Goal: Information Seeking & Learning: Learn about a topic

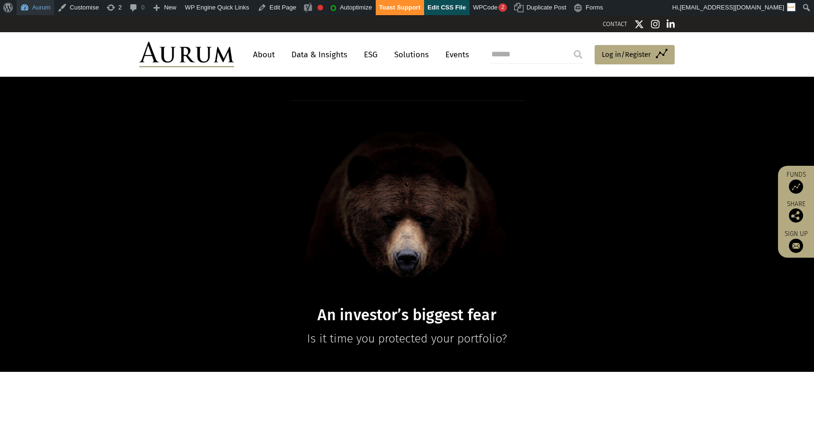
click at [44, 9] on link "Aurum" at bounding box center [35, 7] width 37 height 15
click at [455, 55] on link "Events" at bounding box center [454, 55] width 28 height 18
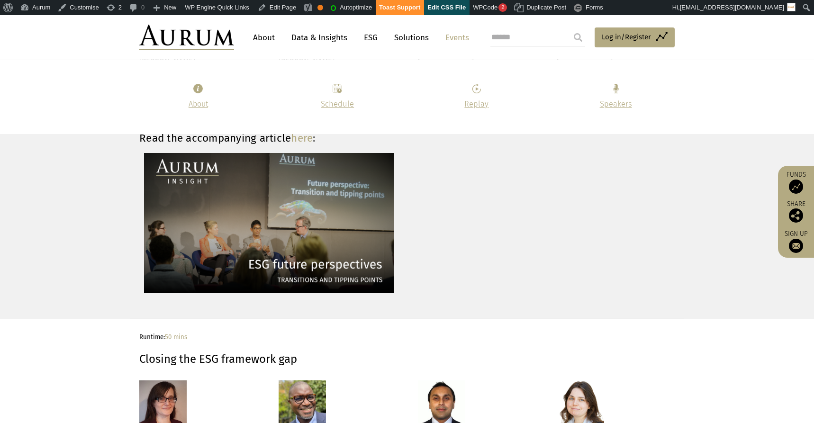
scroll to position [1288, 0]
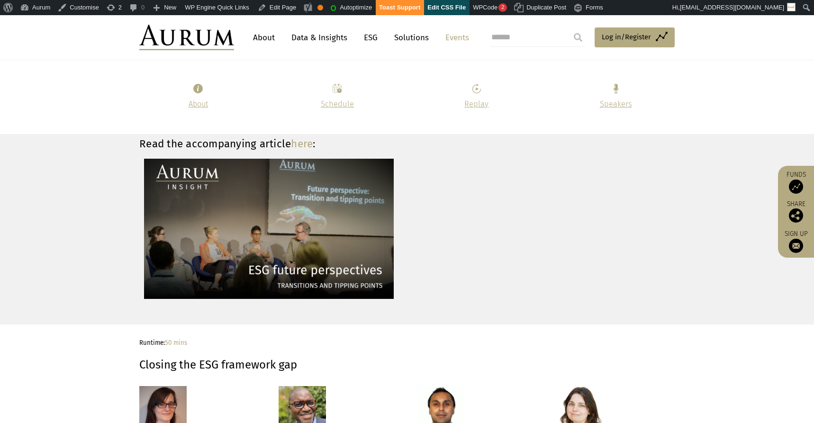
click at [300, 146] on link "here" at bounding box center [302, 143] width 22 height 13
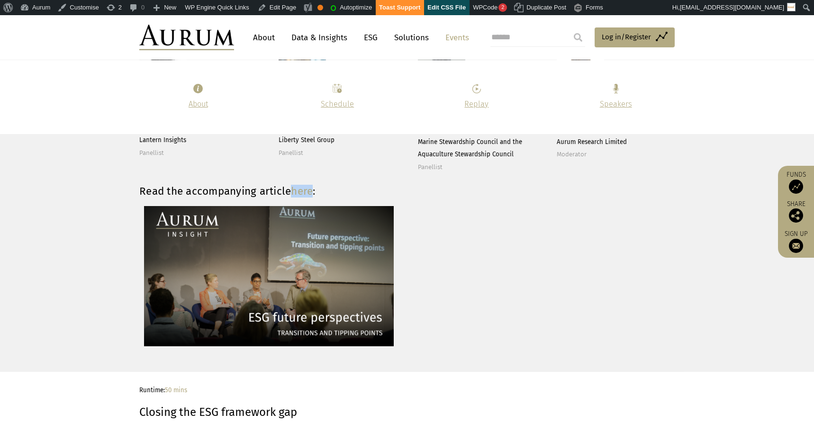
scroll to position [1359, 0]
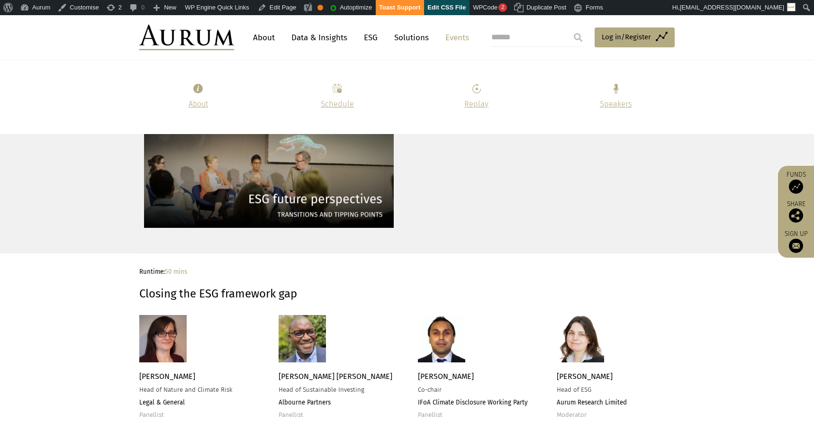
click at [242, 319] on p at bounding box center [197, 338] width 116 height 47
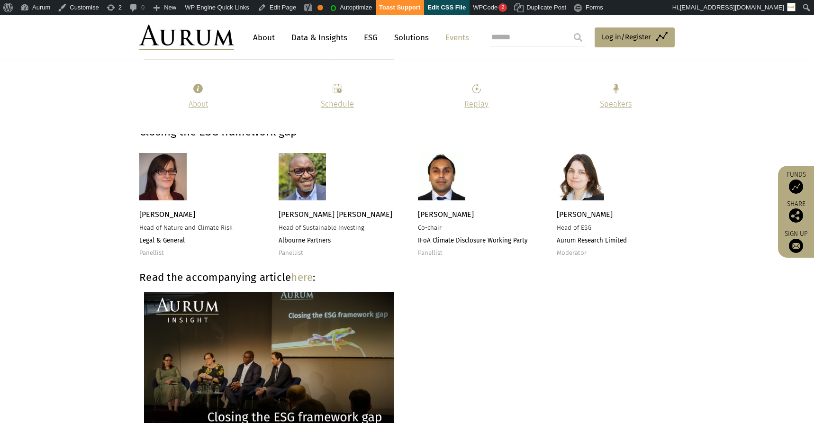
scroll to position [1514, 0]
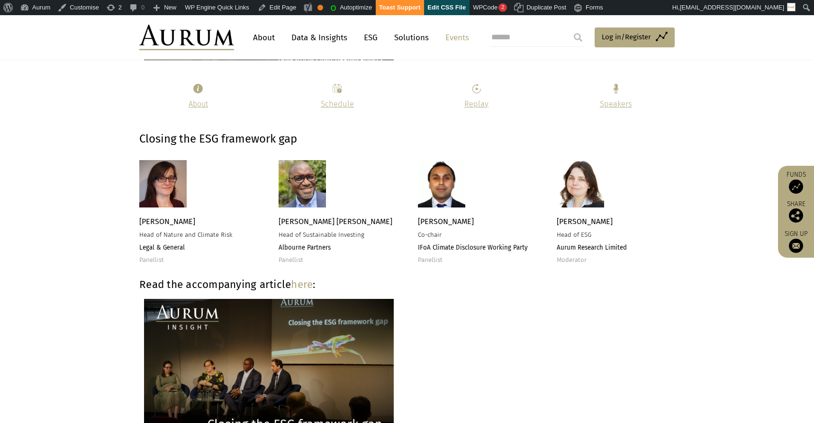
click at [166, 221] on span "Wendy Walford" at bounding box center [167, 221] width 56 height 9
copy span "Wendy Walford"
click at [189, 233] on span "Head of Nature and Climate Risk" at bounding box center [185, 235] width 93 height 8
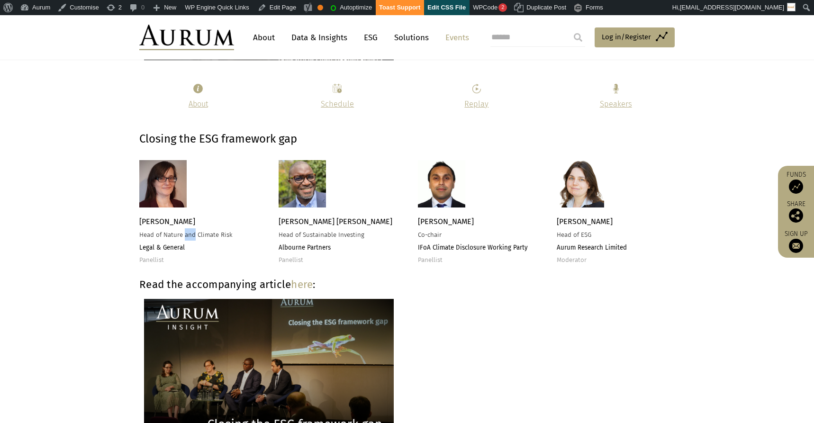
click at [189, 233] on span "Head of Nature and Climate Risk" at bounding box center [185, 235] width 93 height 8
copy span "Head of Nature and Climate Risk"
click at [158, 247] on strong "Legal & General" at bounding box center [161, 248] width 45 height 8
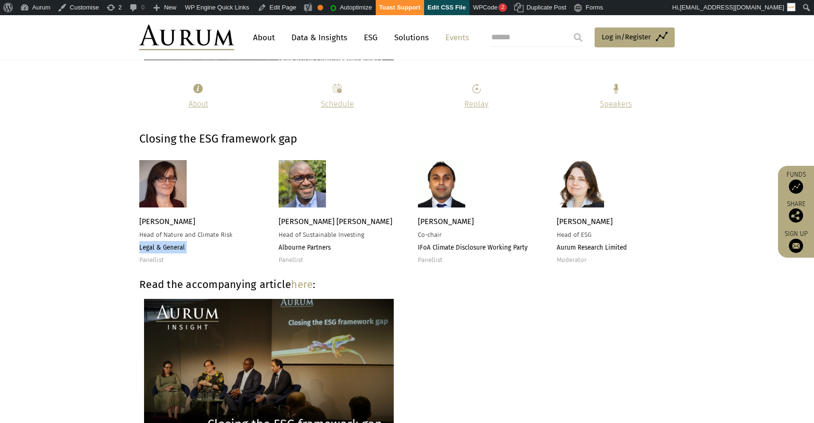
click at [158, 247] on strong "Legal & General" at bounding box center [161, 248] width 45 height 8
copy strong "Legal & General"
click at [296, 221] on span "Emlyn Ade Palmer" at bounding box center [336, 221] width 114 height 9
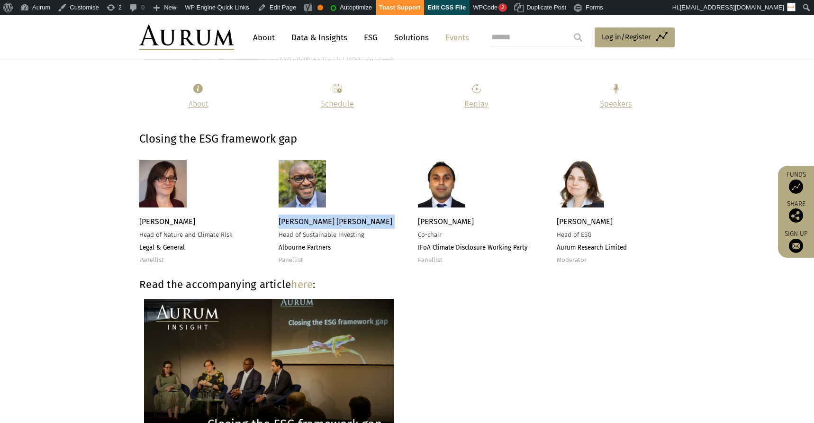
copy span "Emlyn Ade Palmer"
click at [300, 237] on span "Head of Sustainable Investing" at bounding box center [322, 235] width 86 height 8
copy span "Head of Sustainable Investing"
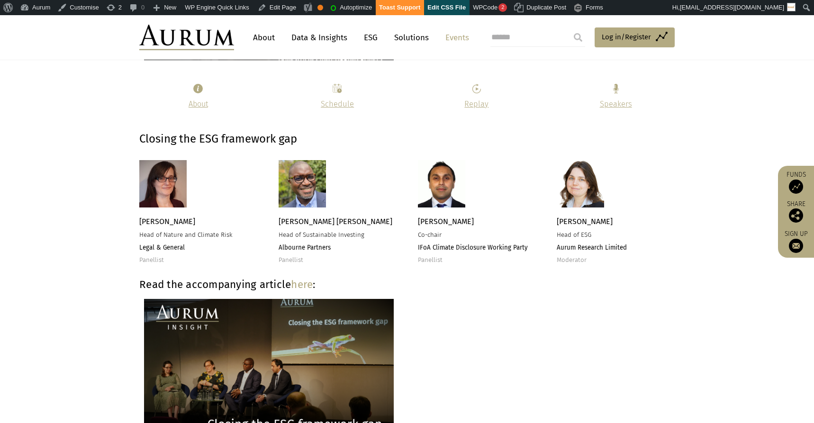
click at [306, 249] on strong "Albourne Partners" at bounding box center [305, 248] width 52 height 8
copy strong "Albourne Partners"
click at [436, 220] on span "Debashish Dey" at bounding box center [446, 221] width 56 height 9
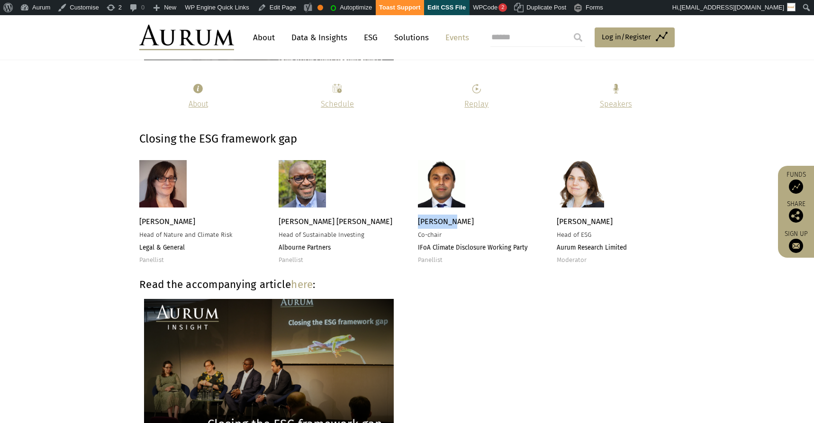
click at [436, 220] on span "Debashish Dey" at bounding box center [446, 221] width 56 height 9
copy span "Debashish Dey"
click at [428, 236] on span "Co-chair" at bounding box center [430, 235] width 24 height 8
click at [428, 235] on span "Co-chair" at bounding box center [430, 235] width 24 height 8
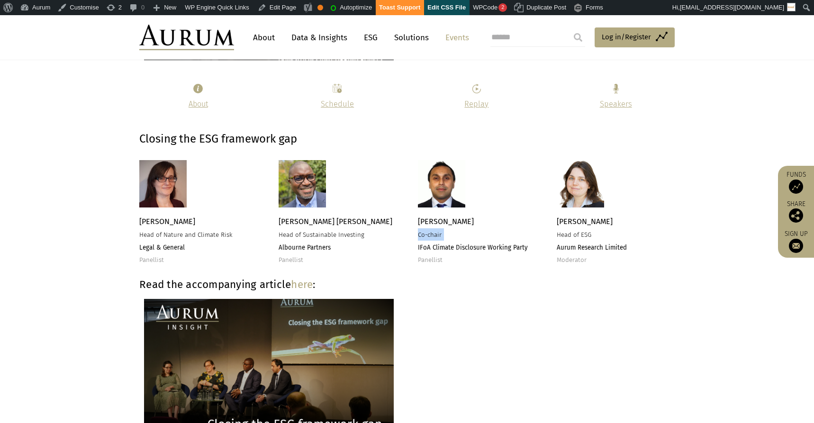
click at [428, 235] on span "Co-chair" at bounding box center [430, 235] width 24 height 8
copy span "Co-chair"
click at [455, 248] on strong "IFoA Climate Disclosure Working Party" at bounding box center [473, 248] width 110 height 8
drag, startPoint x: 455, startPoint y: 248, endPoint x: 466, endPoint y: 248, distance: 10.9
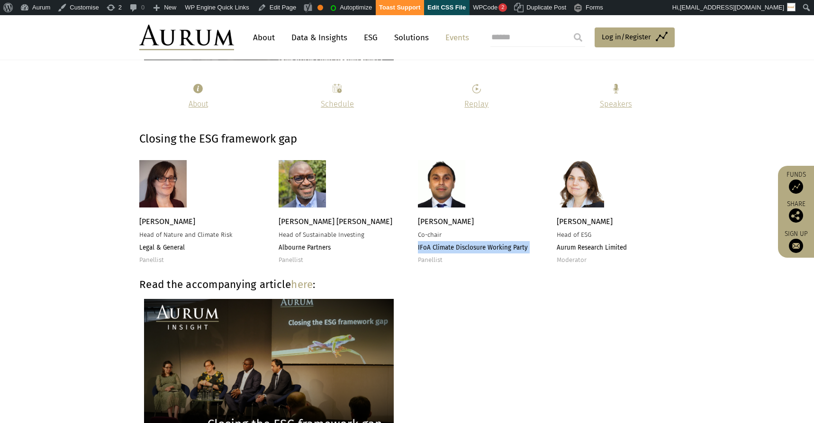
click at [455, 248] on strong "IFoA Climate Disclosure Working Party" at bounding box center [473, 248] width 110 height 8
copy strong "IFoA Climate Disclosure Working Party"
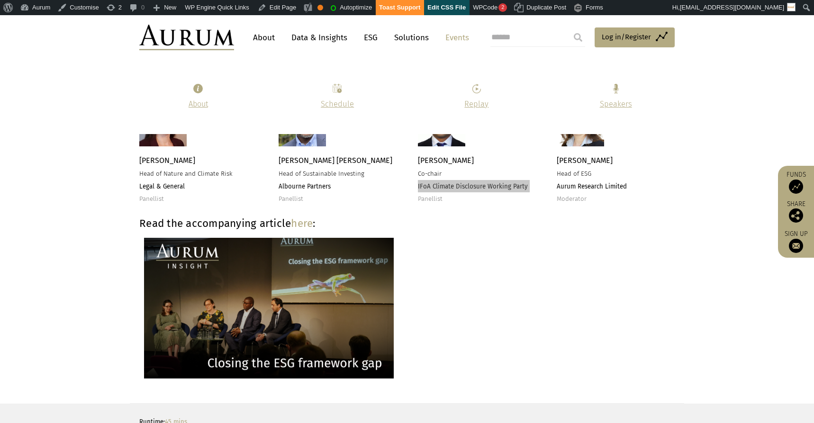
scroll to position [1567, 0]
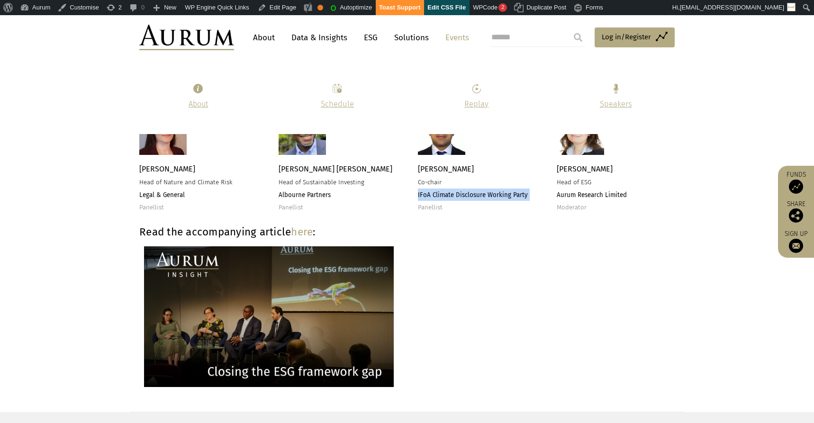
click at [231, 230] on strong "Read the accompanying article here :" at bounding box center [227, 231] width 176 height 13
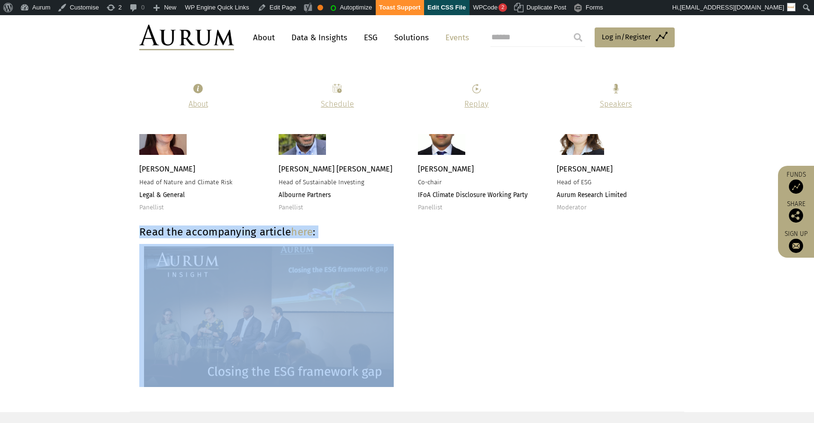
click at [231, 230] on strong "Read the accompanying article here :" at bounding box center [227, 231] width 176 height 13
copy div "Read the accompanying article here :"
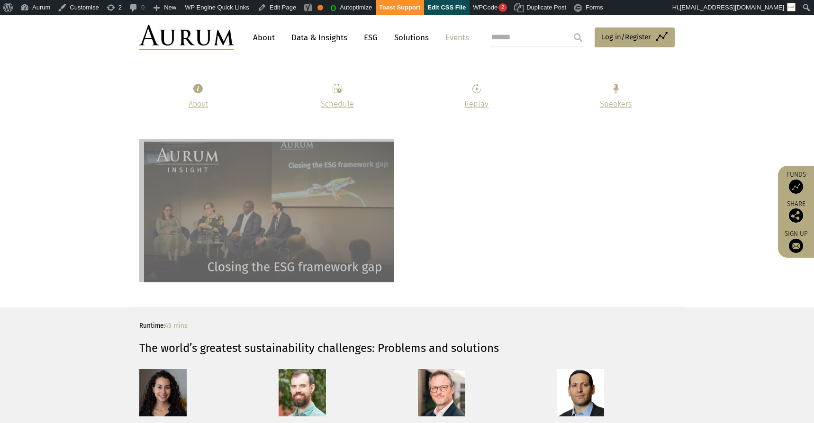
scroll to position [1550, 0]
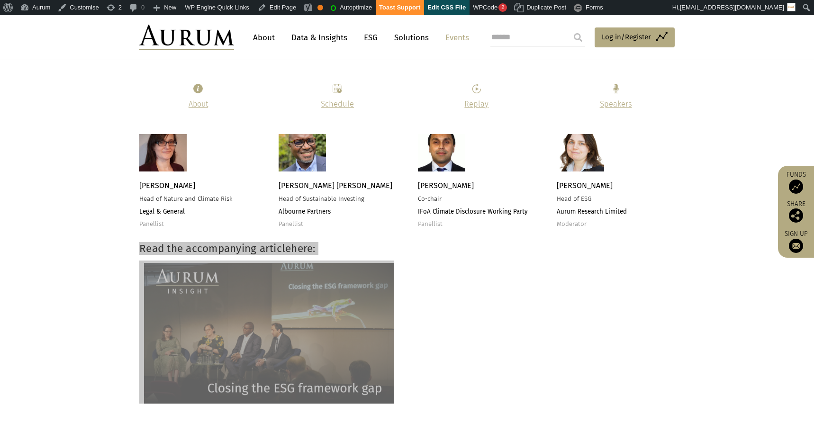
click at [296, 248] on link "here" at bounding box center [302, 248] width 22 height 13
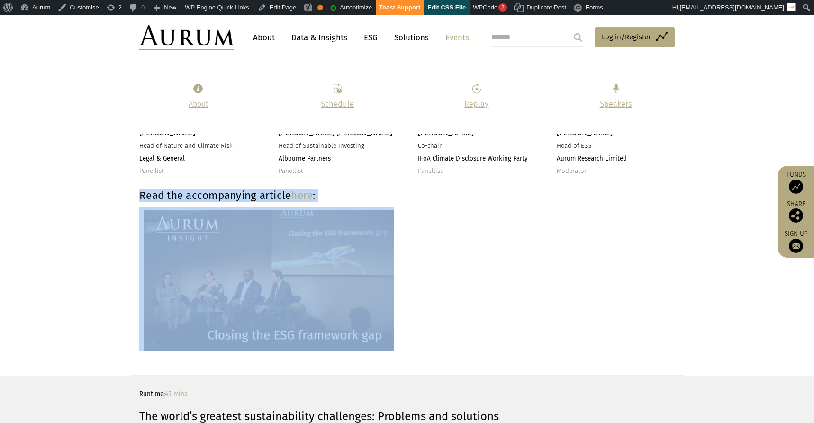
scroll to position [1638, 0]
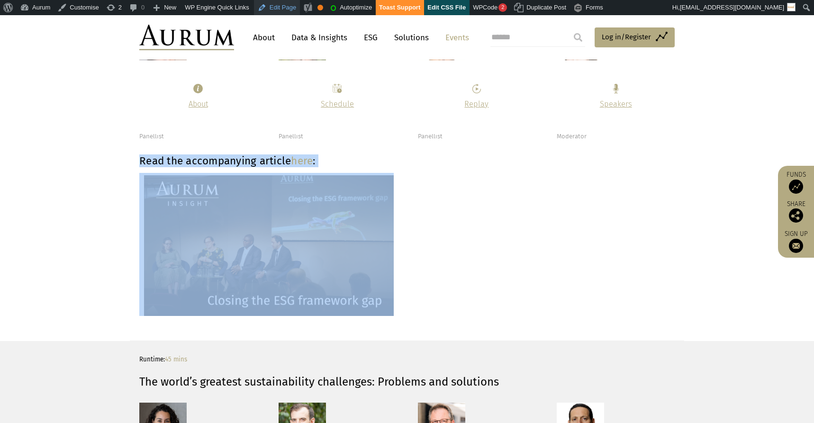
click at [288, 7] on link "Edit Page" at bounding box center [277, 7] width 46 height 15
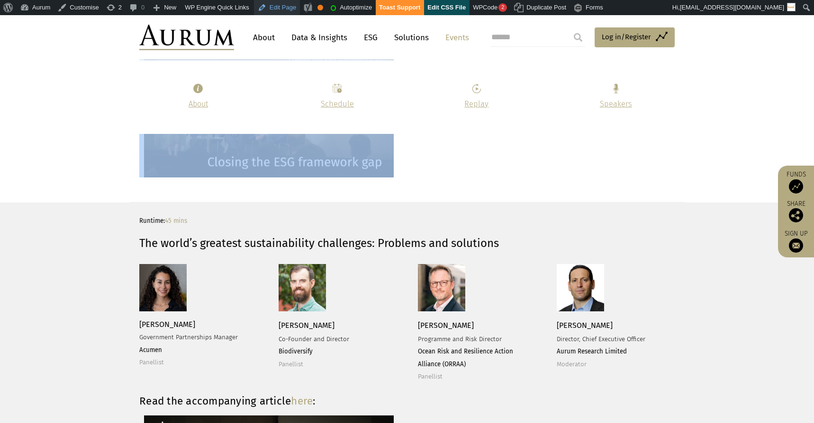
scroll to position [1776, 0]
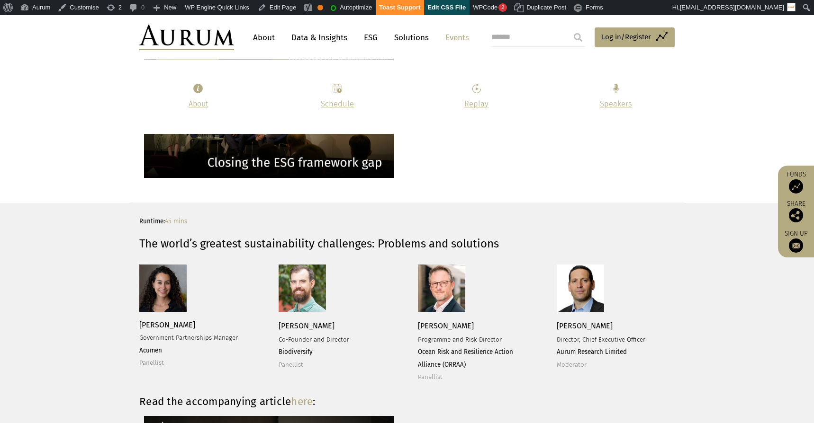
click at [238, 242] on strong "The world’s greatest sustainability challenges: Problems and solutions" at bounding box center [319, 243] width 360 height 13
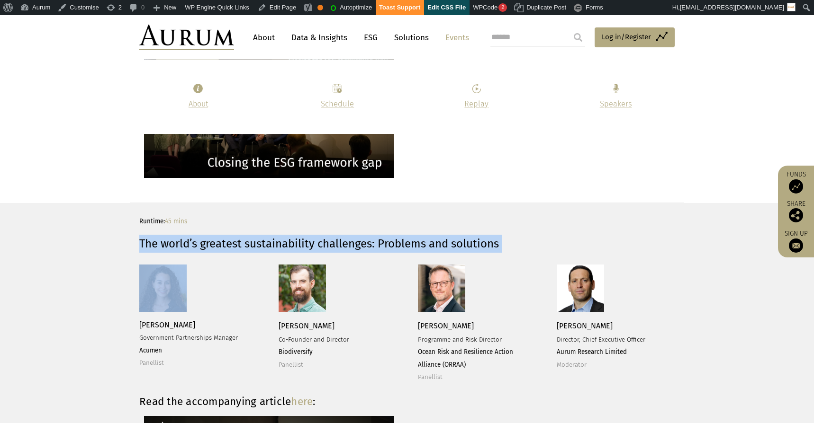
click at [238, 242] on strong "The world’s greatest sustainability challenges: Problems and solutions" at bounding box center [319, 243] width 360 height 13
click at [270, 238] on strong "The world’s greatest sustainability challenges: Problems and solutions" at bounding box center [319, 243] width 360 height 13
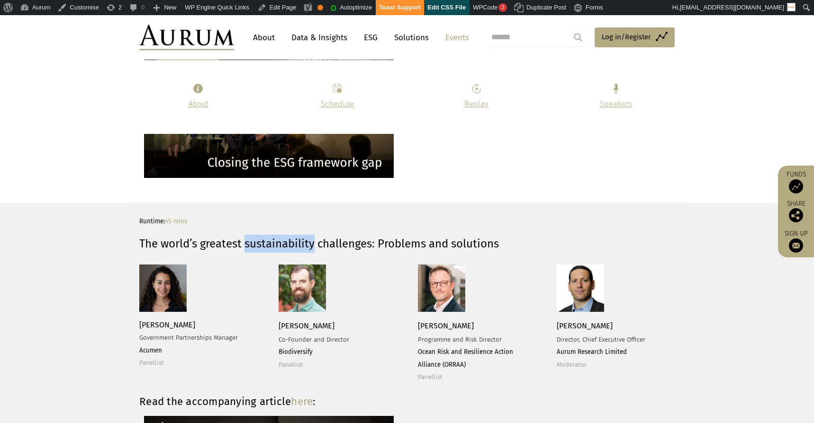
click at [270, 237] on strong "The world’s greatest sustainability challenges: Problems and solutions" at bounding box center [319, 243] width 360 height 13
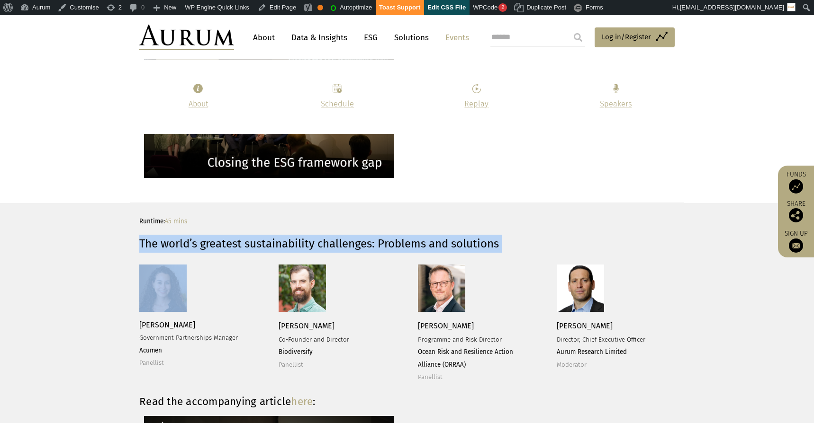
click at [270, 237] on strong "The world’s greatest sustainability challenges: Problems and solutions" at bounding box center [319, 243] width 360 height 13
click at [165, 322] on span "Lindsay Camacho" at bounding box center [167, 325] width 56 height 9
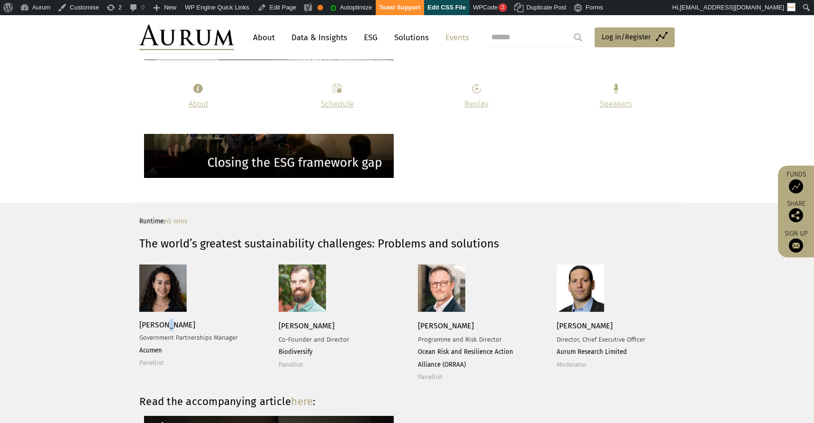
click at [165, 322] on span "Lindsay Camacho" at bounding box center [167, 325] width 56 height 9
click at [167, 339] on span "Government Partnerships Manager" at bounding box center [188, 338] width 99 height 8
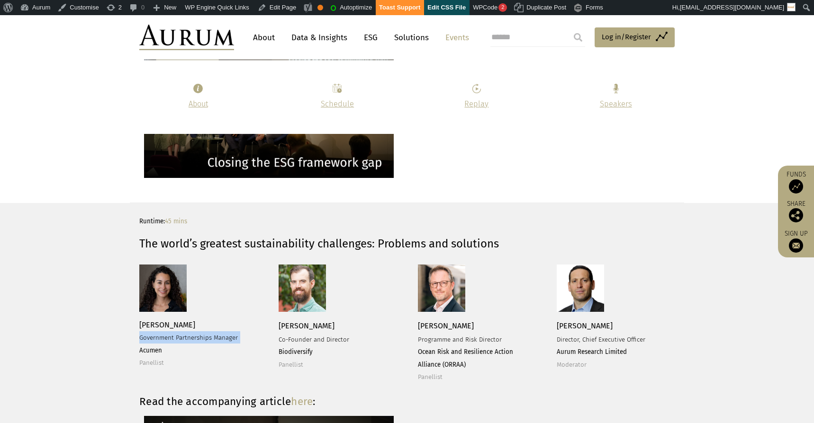
click at [154, 350] on strong "Acumen" at bounding box center [150, 351] width 23 height 8
click at [306, 322] on span "Dr Sam Sinclair" at bounding box center [307, 326] width 56 height 9
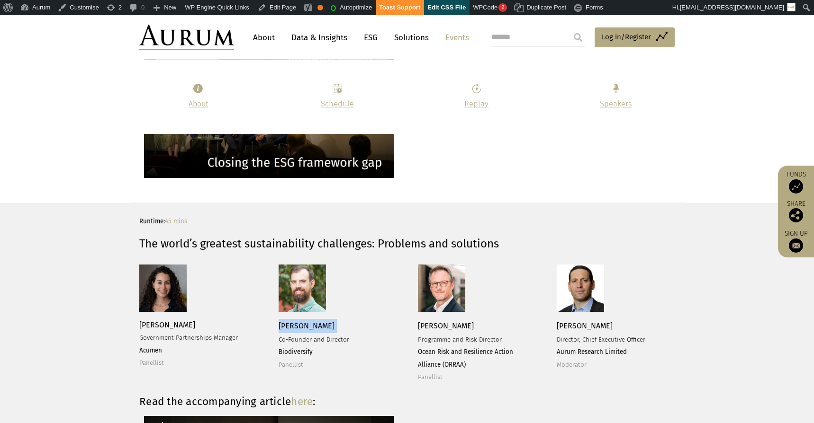
click at [306, 322] on span "Dr Sam Sinclair" at bounding box center [307, 326] width 56 height 9
click at [321, 340] on span "Co-Founder and Director" at bounding box center [314, 340] width 71 height 8
click at [292, 349] on strong "Biodiversify" at bounding box center [296, 353] width 34 height 8
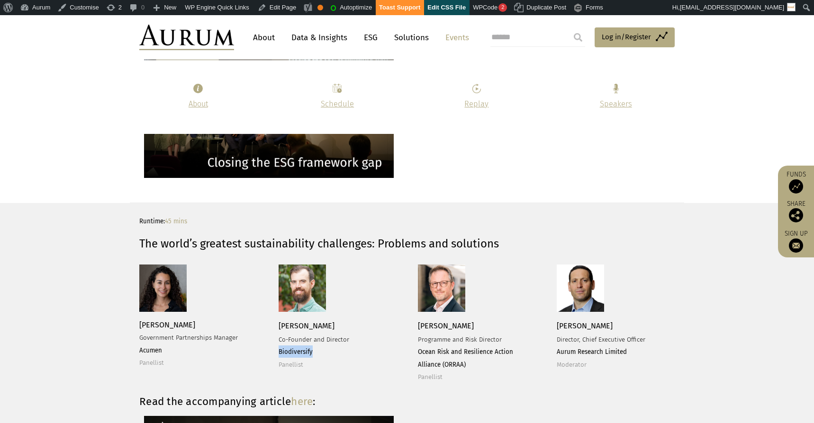
click at [292, 349] on strong "Biodiversify" at bounding box center [296, 353] width 34 height 8
click at [440, 329] on span "Chip Cunliffe" at bounding box center [446, 326] width 56 height 9
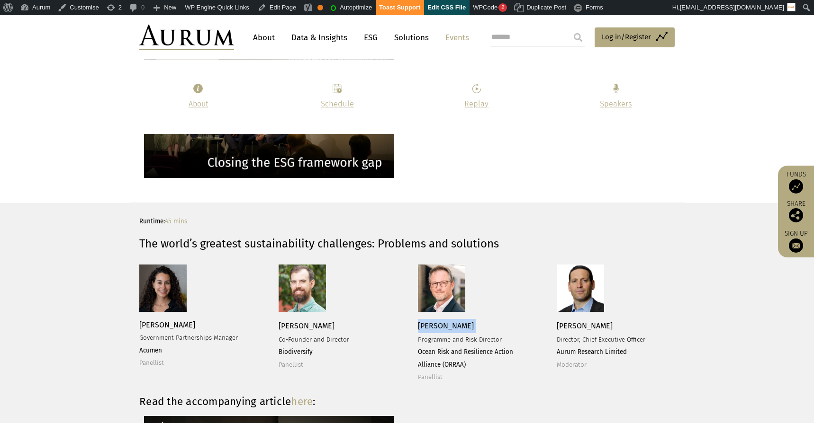
click at [444, 335] on p "Chip Cunliffe Programme and Risk Director Ocean Risk and Resilience Action Alli…" at bounding box center [476, 351] width 116 height 64
click at [447, 349] on strong "Ocean Risk and Resilience Action Alliance (ORRAA)" at bounding box center [465, 359] width 95 height 20
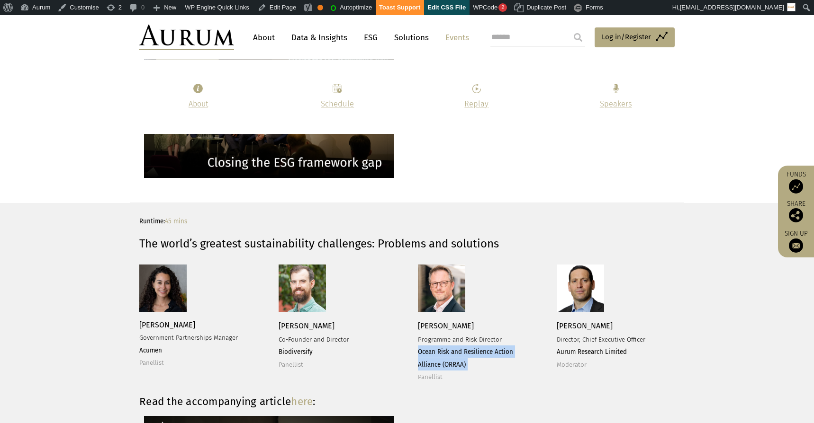
click at [447, 349] on strong "Ocean Risk and Resilience Action Alliance (ORRAA)" at bounding box center [465, 359] width 95 height 20
click at [569, 327] on span "Kevin Gundle" at bounding box center [585, 326] width 56 height 9
click at [573, 339] on span "Director, Chief Executive Officer" at bounding box center [601, 340] width 89 height 8
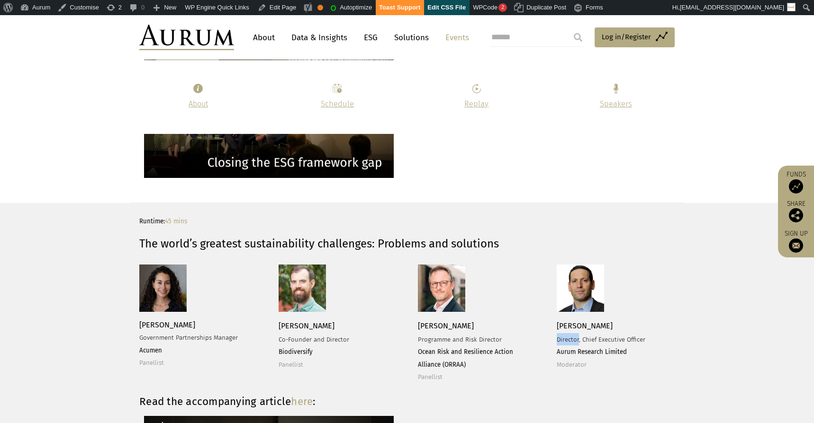
click at [573, 339] on span "Director, Chief Executive Officer" at bounding box center [601, 340] width 89 height 8
click at [575, 353] on strong "Aurum Research Limited" at bounding box center [592, 353] width 70 height 8
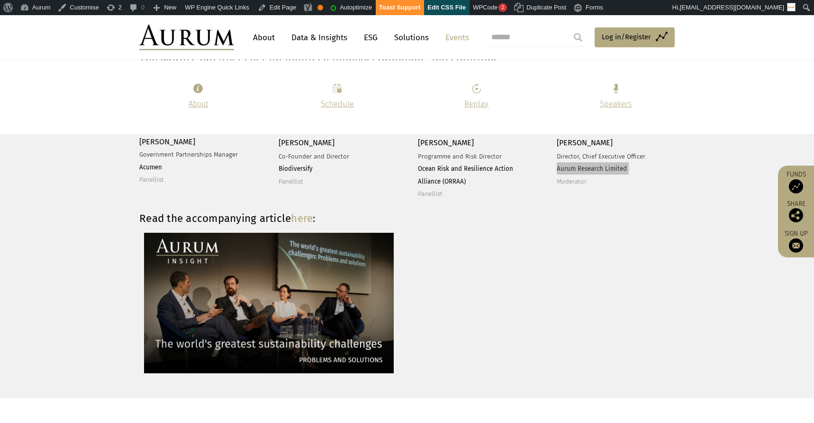
scroll to position [1961, 0]
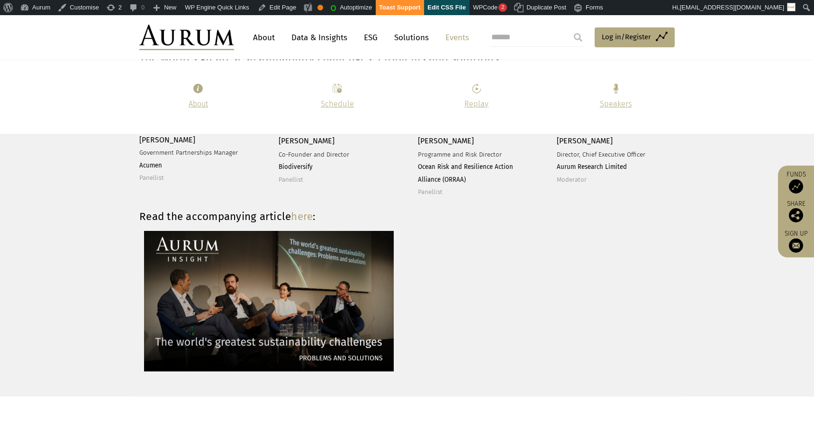
click at [202, 213] on strong "Read the accompanying article here :" at bounding box center [227, 216] width 176 height 13
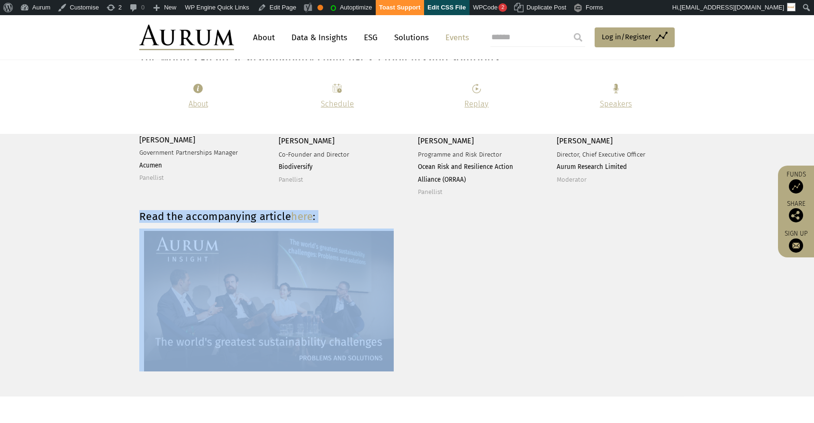
click at [202, 213] on strong "Read the accompanying article here :" at bounding box center [227, 216] width 176 height 13
click at [298, 215] on link "here" at bounding box center [302, 216] width 22 height 13
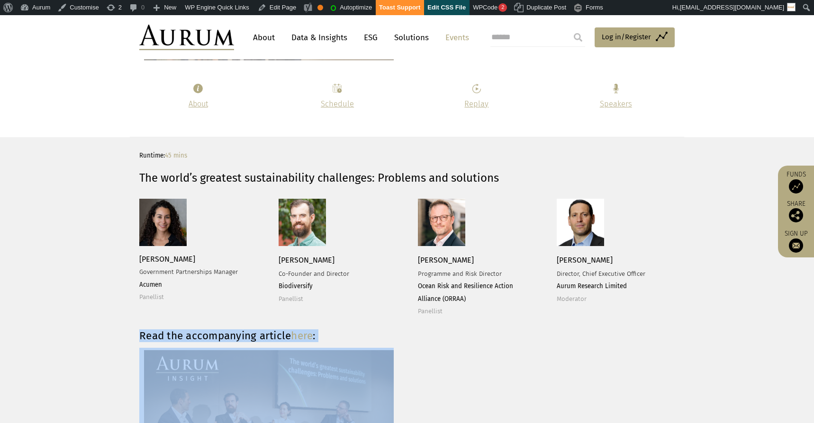
scroll to position [1706, 0]
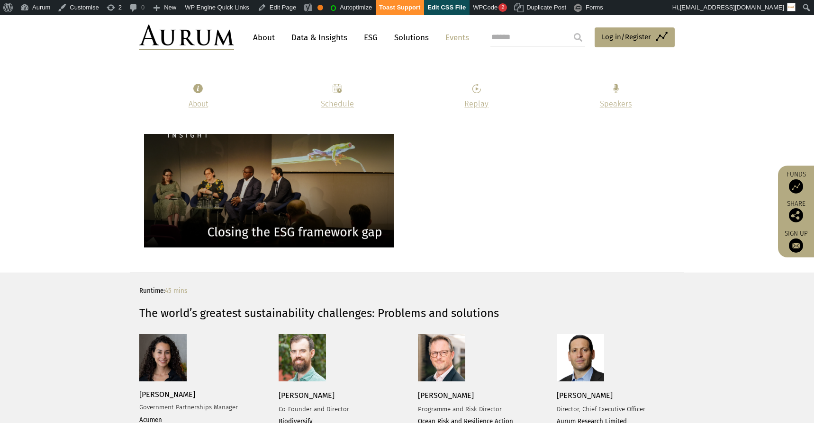
click at [192, 291] on p "Runtime: 45 mins" at bounding box center [405, 291] width 533 height 12
drag, startPoint x: 189, startPoint y: 292, endPoint x: 166, endPoint y: 292, distance: 22.3
click at [166, 292] on p "Runtime: 45 mins" at bounding box center [405, 291] width 533 height 12
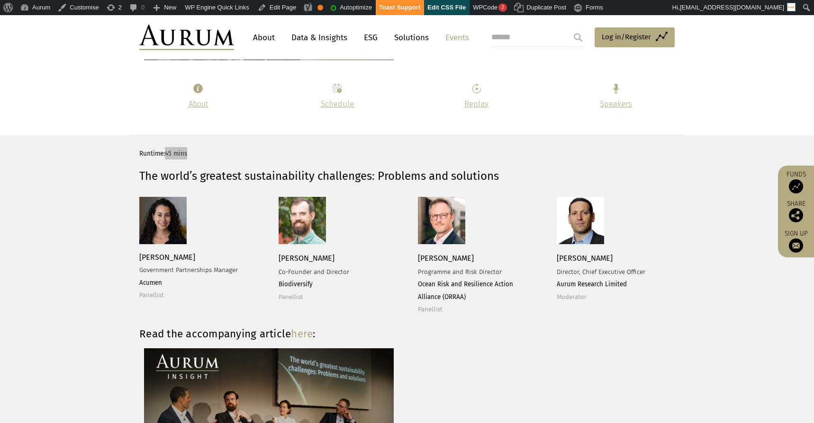
scroll to position [2007, 0]
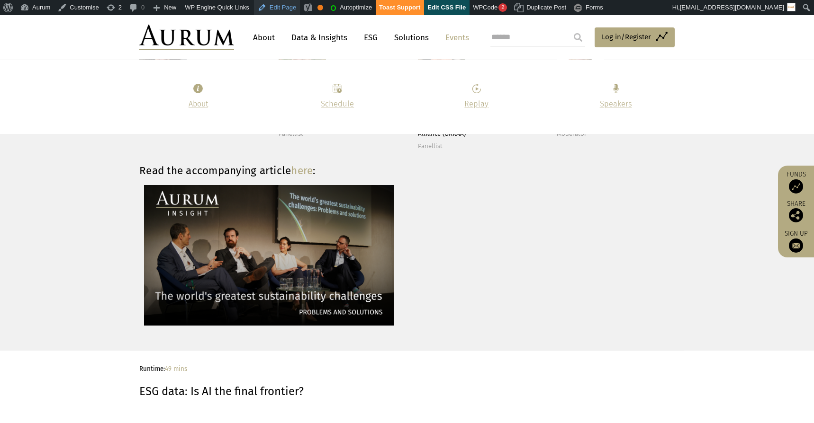
click at [278, 8] on link "Edit Page" at bounding box center [277, 7] width 46 height 15
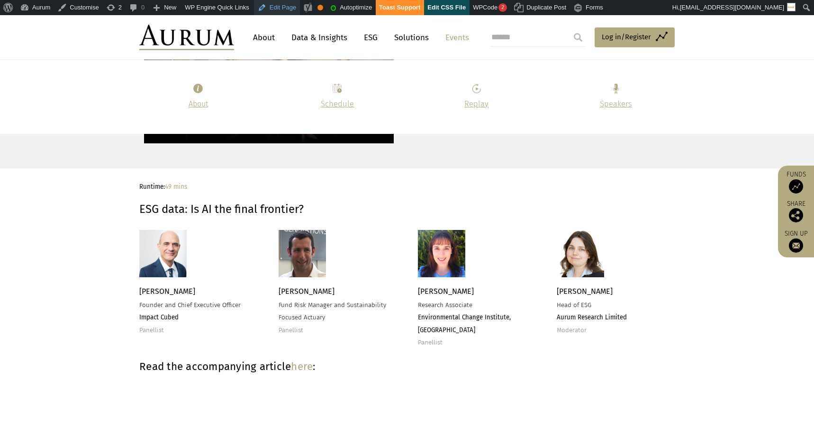
scroll to position [2179, 0]
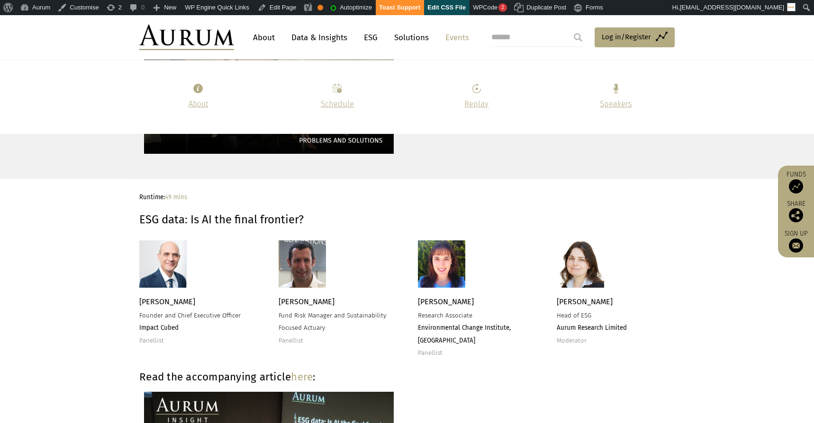
click at [230, 208] on div "Runtime: 49 mins ESG data: Is AI the final frontier?" at bounding box center [405, 210] width 533 height 38
click at [229, 216] on strong "ESG data: Is AI the final frontier?" at bounding box center [221, 219] width 164 height 13
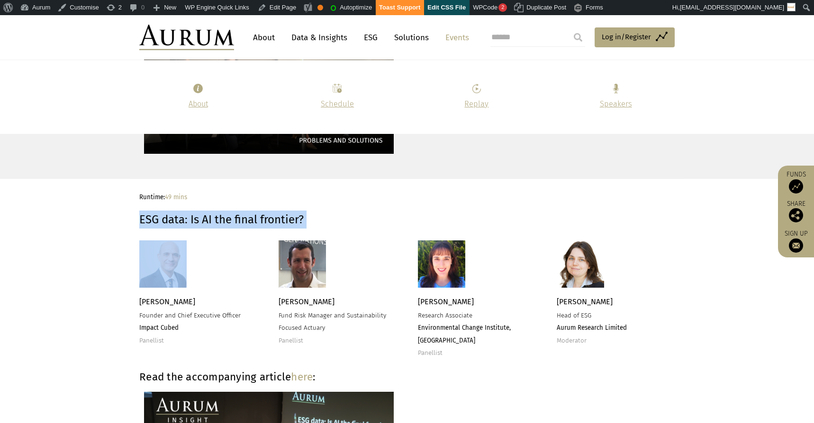
click at [229, 216] on strong "ESG data: Is AI the final frontier?" at bounding box center [221, 219] width 164 height 13
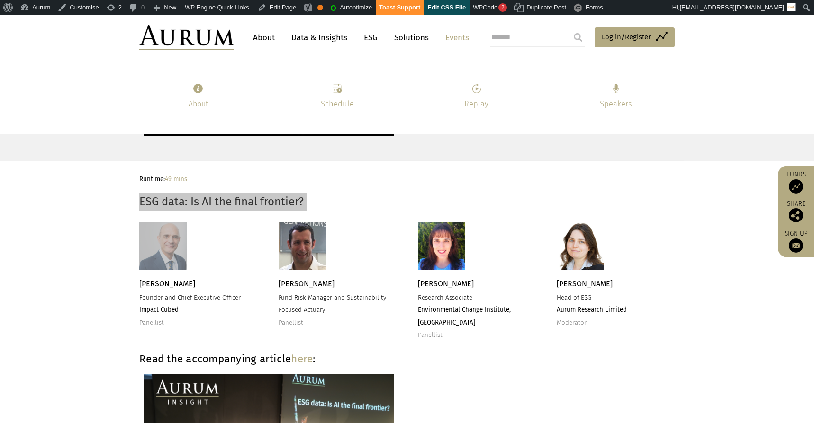
scroll to position [2195, 0]
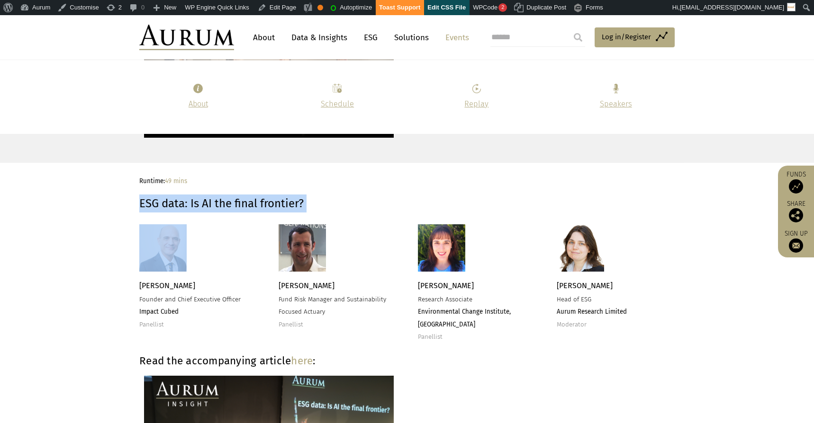
click at [157, 285] on span "Larry Abele" at bounding box center [167, 285] width 56 height 9
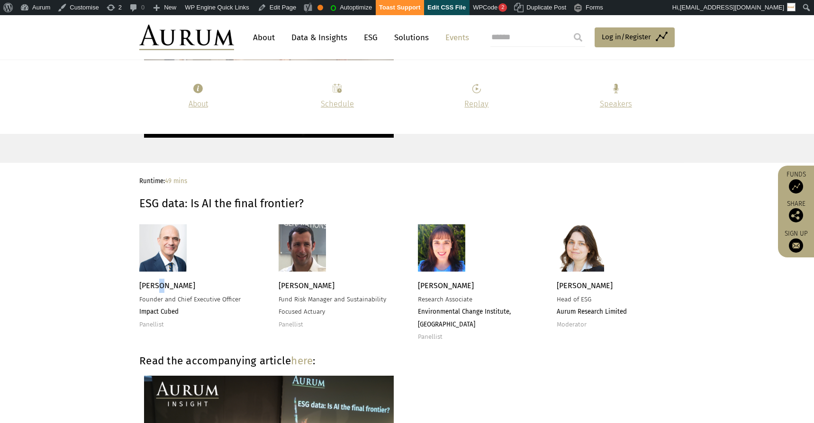
click at [157, 285] on span "Larry Abele" at bounding box center [167, 285] width 56 height 9
click at [172, 297] on span "Founder and Chief Executive Officer" at bounding box center [189, 300] width 101 height 8
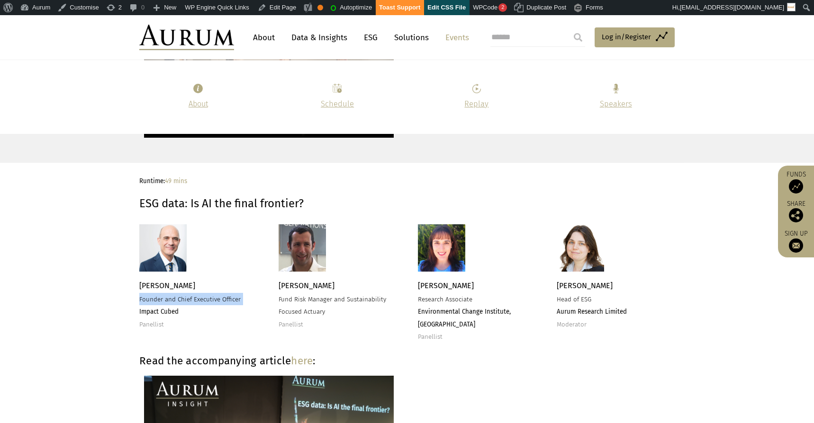
click at [154, 311] on strong "Impact Cubed" at bounding box center [158, 312] width 39 height 8
click at [299, 283] on span "Michael Sher" at bounding box center [307, 285] width 56 height 9
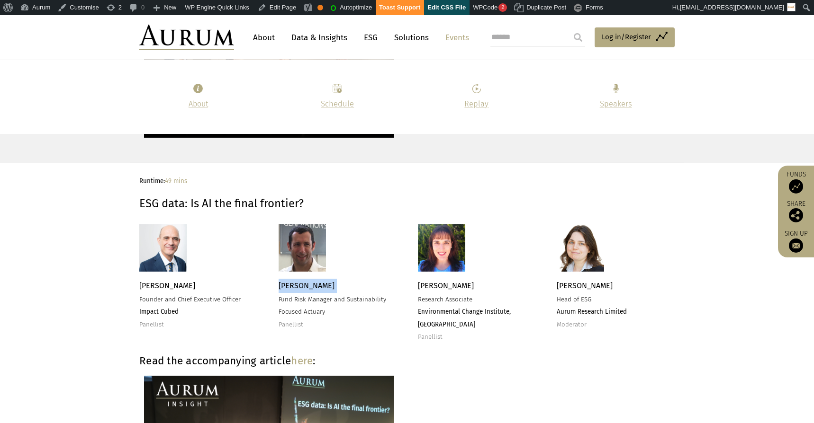
click at [299, 283] on span "Michael Sher" at bounding box center [307, 285] width 56 height 9
click at [304, 299] on span "Fund Risk Manager and Sustainability Focused Actuary" at bounding box center [333, 306] width 108 height 20
click at [289, 324] on span "Panellist" at bounding box center [291, 325] width 25 height 8
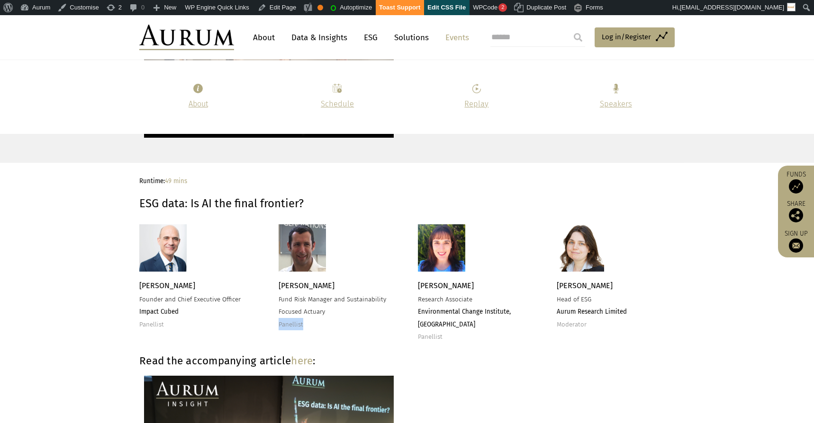
click at [289, 324] on span "Panellist" at bounding box center [291, 325] width 25 height 8
click at [449, 287] on span "Dr Jimena Alvarez" at bounding box center [446, 285] width 56 height 9
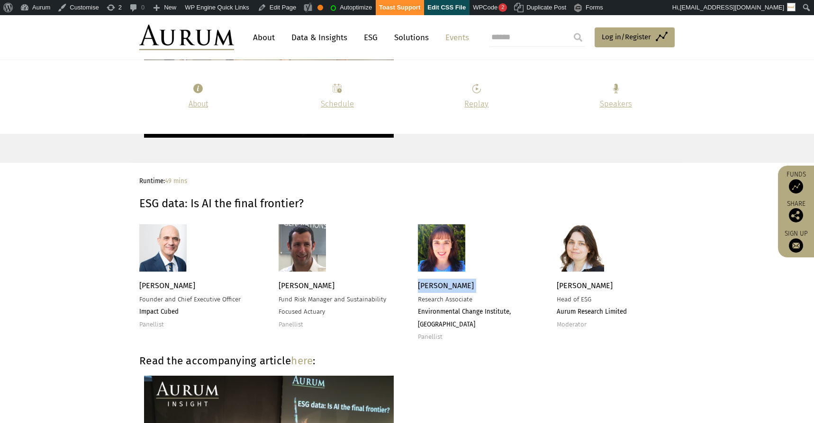
click at [441, 298] on span "Research Associate" at bounding box center [445, 300] width 54 height 8
click at [444, 310] on strong "Environmental Change Institute, University of Oxford" at bounding box center [464, 318] width 93 height 20
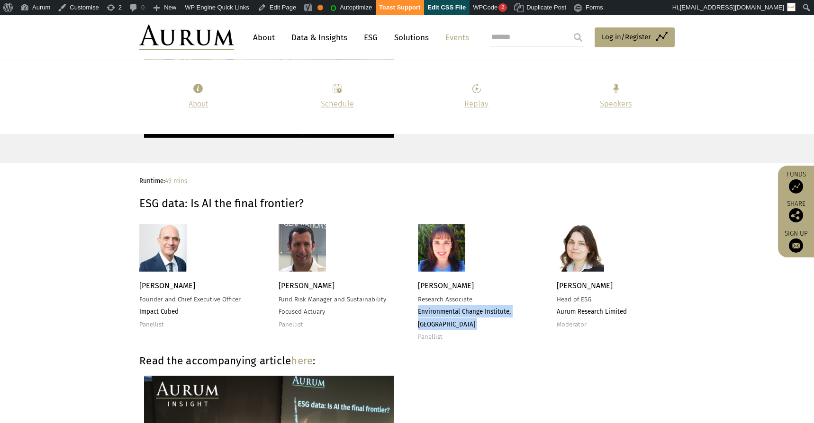
click at [444, 310] on strong "Environmental Change Institute, University of Oxford" at bounding box center [464, 318] width 93 height 20
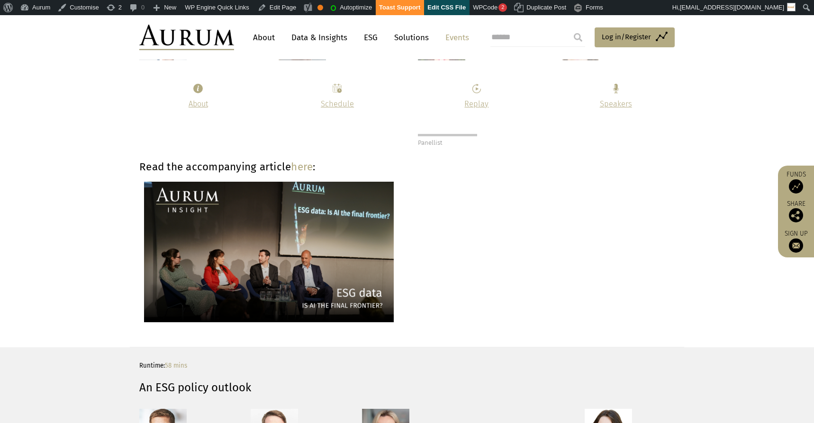
scroll to position [2200, 0]
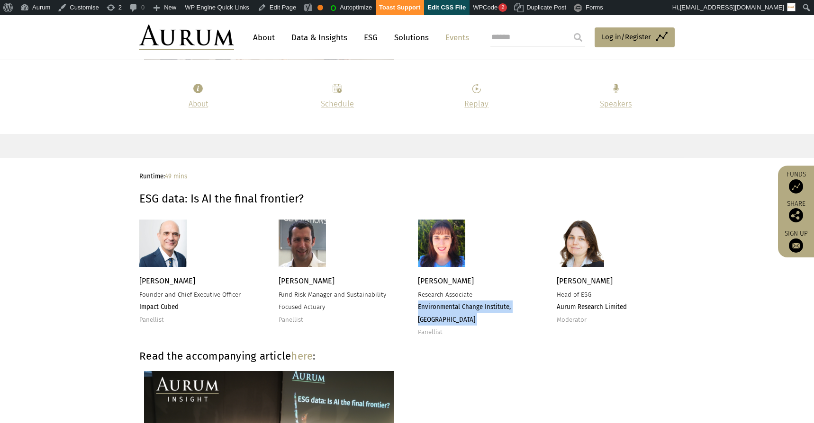
click at [230, 358] on strong "Read the accompanying article here :" at bounding box center [227, 356] width 176 height 13
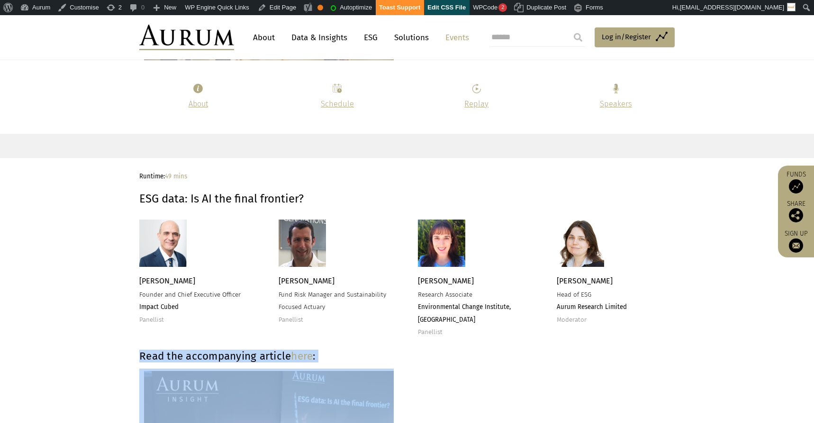
click at [230, 358] on strong "Read the accompanying article here :" at bounding box center [227, 356] width 176 height 13
click at [304, 354] on link "here" at bounding box center [302, 356] width 22 height 13
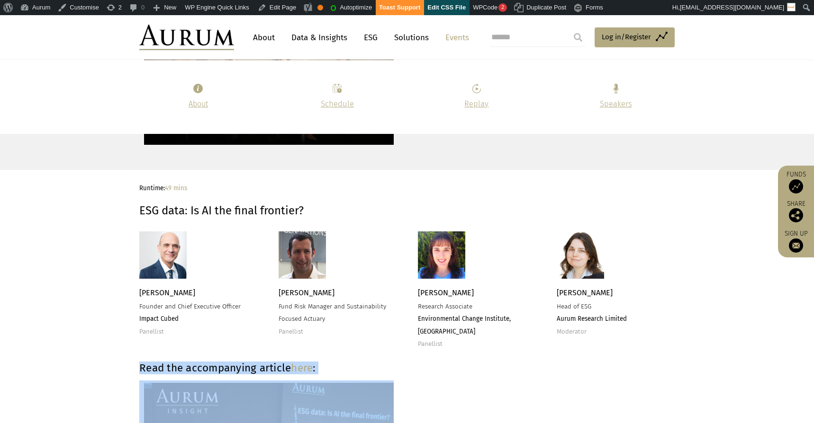
scroll to position [2033, 0]
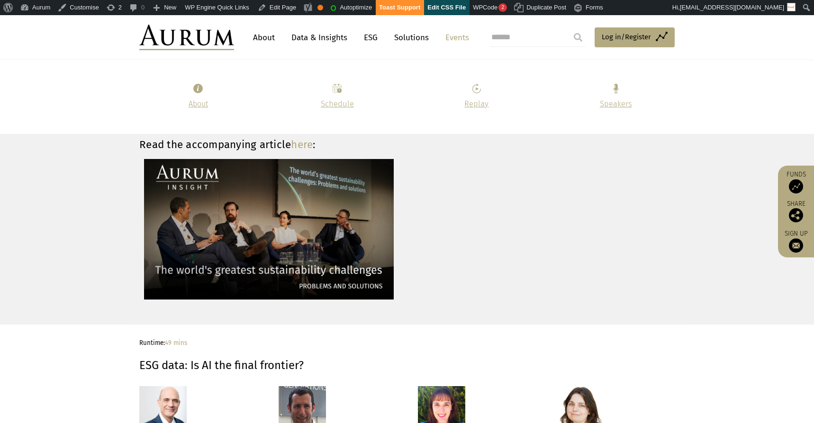
click at [194, 335] on section "Runtime: 49 mins ESG data: Is AI the final frontier?" at bounding box center [407, 350] width 814 height 50
drag, startPoint x: 192, startPoint y: 342, endPoint x: 167, endPoint y: 342, distance: 25.1
click at [167, 342] on p "Runtime: 49 mins" at bounding box center [405, 343] width 533 height 12
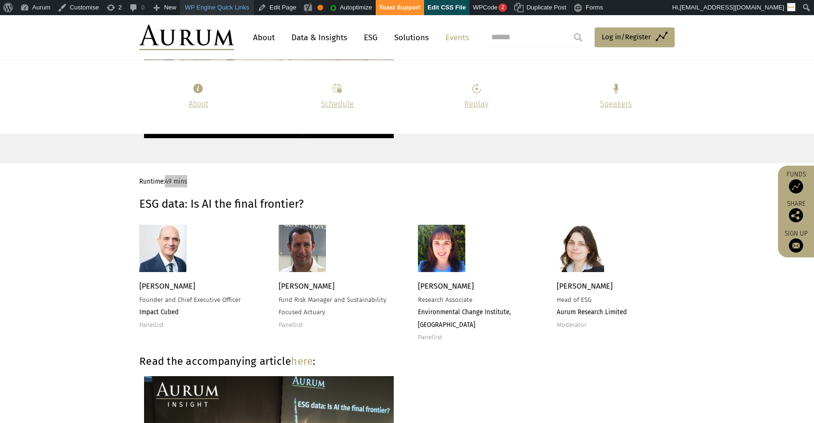
scroll to position [2195, 0]
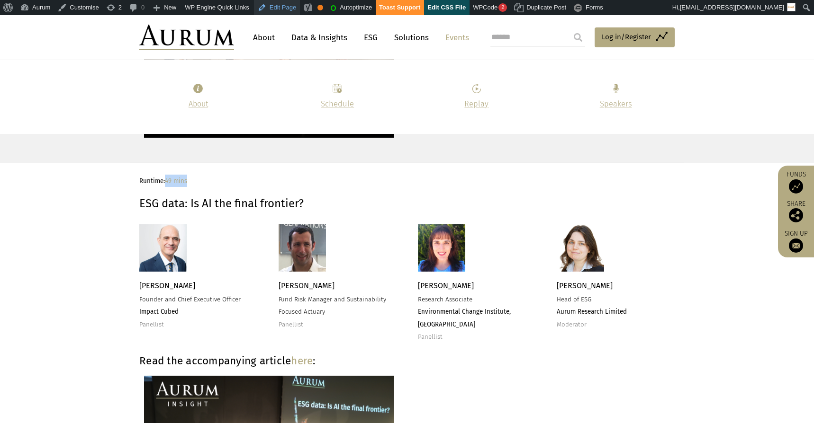
click at [278, 6] on link "Edit Page" at bounding box center [277, 7] width 46 height 15
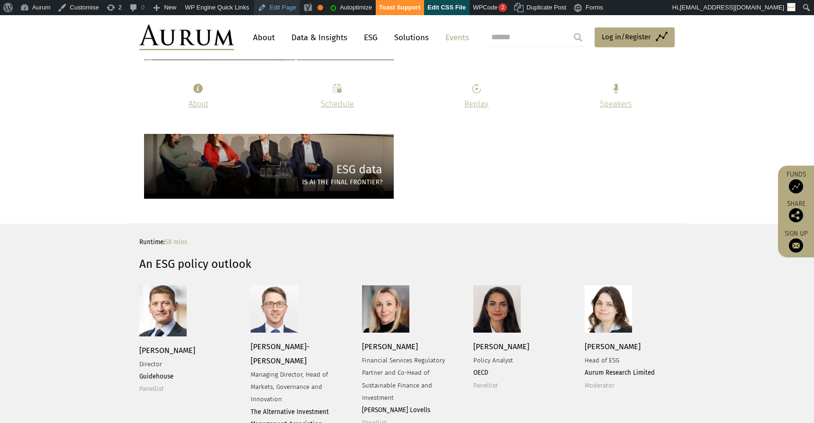
scroll to position [2514, 0]
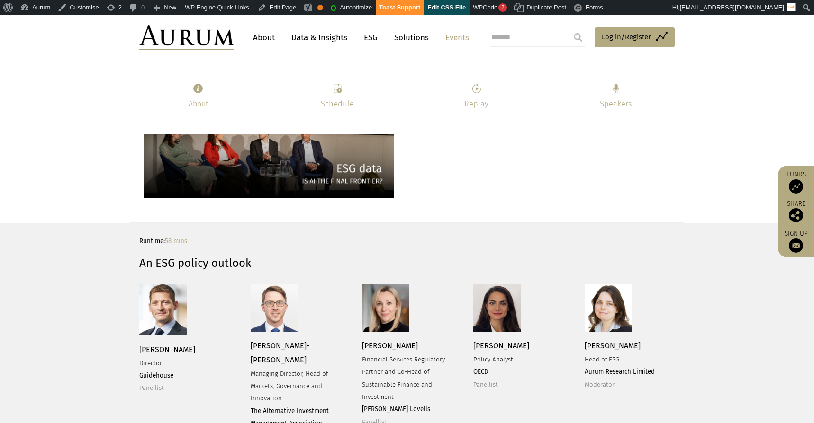
click at [179, 261] on strong "An ESG policy outlook" at bounding box center [195, 263] width 112 height 13
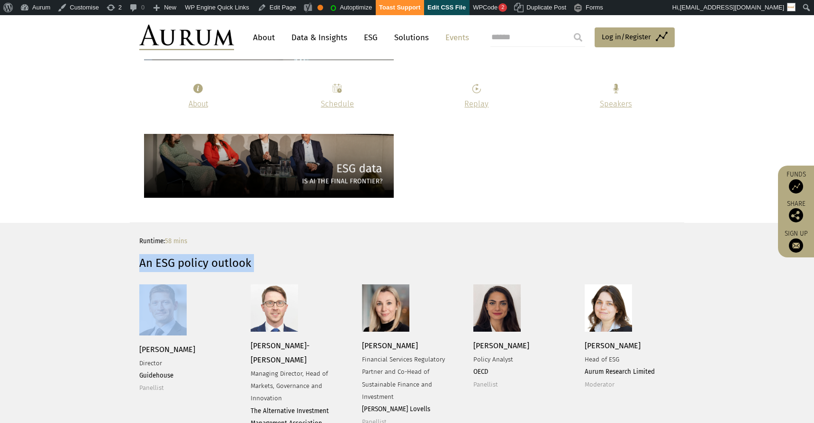
click at [179, 261] on strong "An ESG policy outlook" at bounding box center [195, 263] width 112 height 13
click at [152, 351] on span "[PERSON_NAME]" at bounding box center [167, 349] width 56 height 9
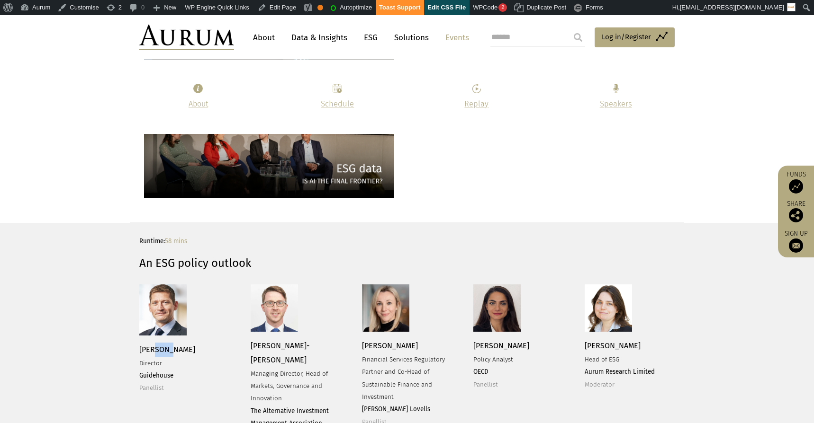
click at [152, 351] on span "[PERSON_NAME]" at bounding box center [167, 349] width 56 height 9
click at [151, 364] on span "Director" at bounding box center [150, 364] width 23 height 8
click at [152, 372] on p "Ian Trim Director Guidehouse Panellist" at bounding box center [183, 369] width 88 height 52
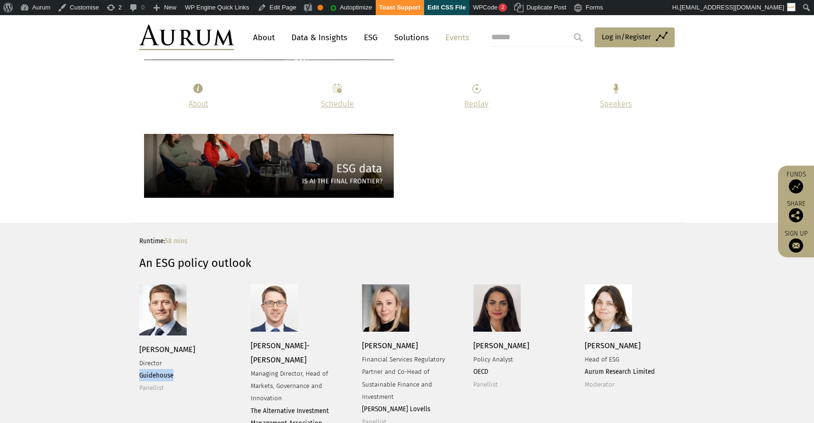
click at [152, 372] on p "Ian Trim Director Guidehouse Panellist" at bounding box center [183, 369] width 88 height 52
click at [277, 345] on span "[PERSON_NAME]-[PERSON_NAME]" at bounding box center [280, 353] width 59 height 23
click at [276, 370] on span "Managing Director, Head of Markets, Governance and Innovation" at bounding box center [289, 386] width 77 height 33
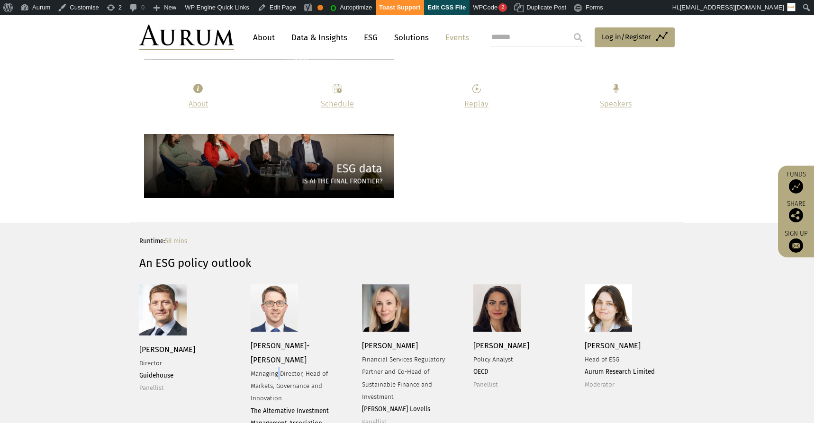
click at [276, 370] on span "Managing Director, Head of Markets, Governance and Innovation" at bounding box center [289, 386] width 77 height 33
click at [276, 408] on strong "The Alternative Investment Management Association" at bounding box center [290, 418] width 78 height 20
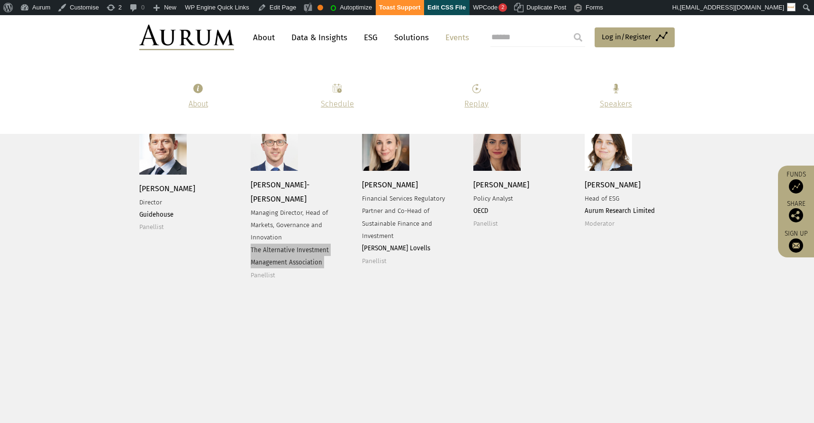
scroll to position [2681, 0]
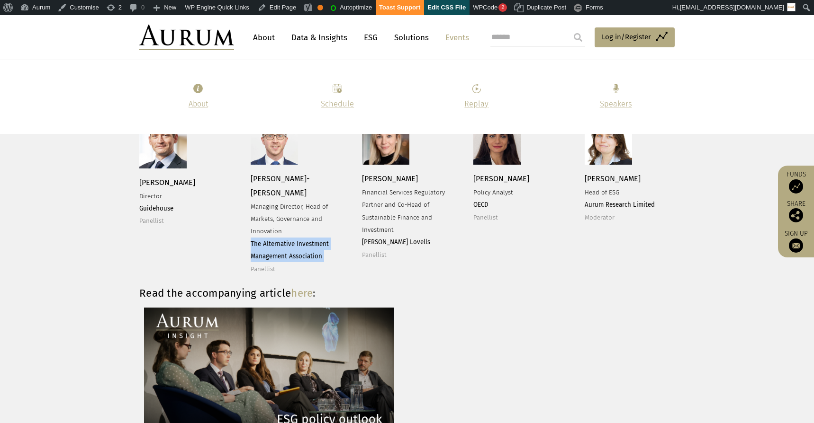
click at [386, 183] on span "[PERSON_NAME]" at bounding box center [390, 178] width 56 height 9
click at [386, 182] on span "[PERSON_NAME]" at bounding box center [390, 178] width 56 height 9
click at [404, 195] on span "Financial Services Regulatory Partner and Co-Head of Sustainable Finance and In…" at bounding box center [403, 211] width 83 height 45
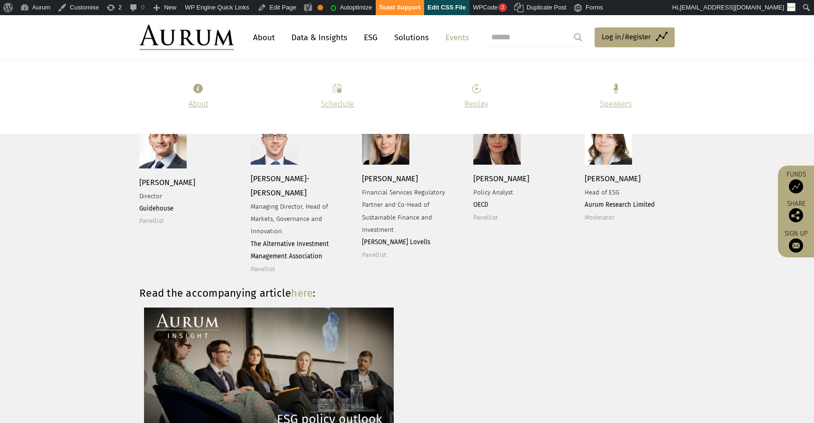
click at [394, 203] on span "Financial Services Regulatory Partner and Co-Head of Sustainable Finance and In…" at bounding box center [403, 211] width 83 height 45
click at [381, 248] on p "Rita Hunter Financial Services Regulatory Partner and Co-Head of Sustainable Fi…" at bounding box center [406, 216] width 88 height 89
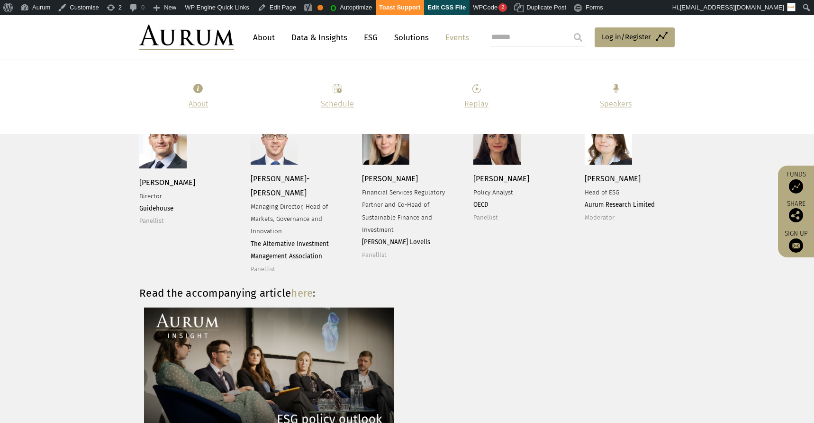
click at [381, 243] on strong "[PERSON_NAME] Lovells" at bounding box center [396, 243] width 68 height 8
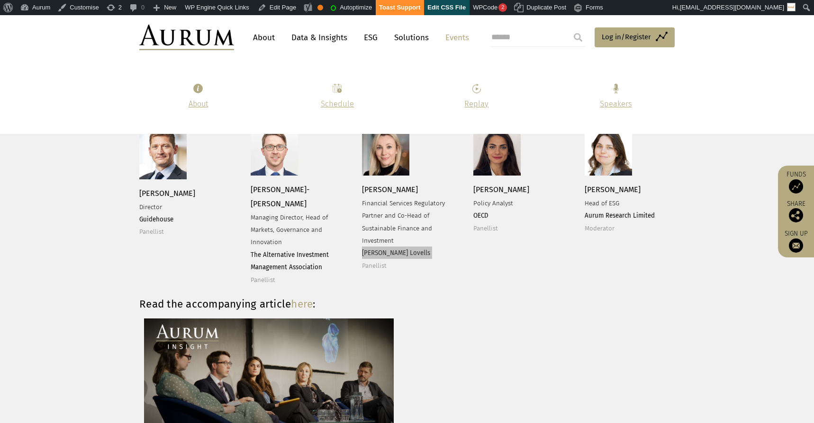
scroll to position [2665, 0]
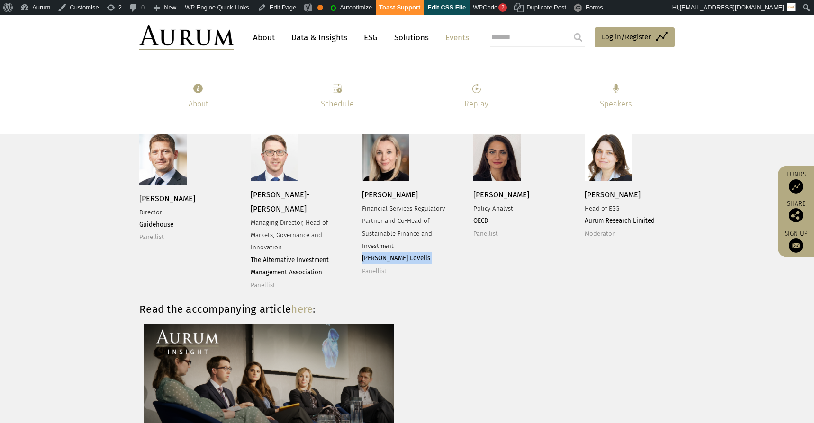
click at [496, 198] on span "[PERSON_NAME]" at bounding box center [501, 194] width 56 height 9
click at [501, 207] on span "Policy Analyst" at bounding box center [493, 209] width 40 height 8
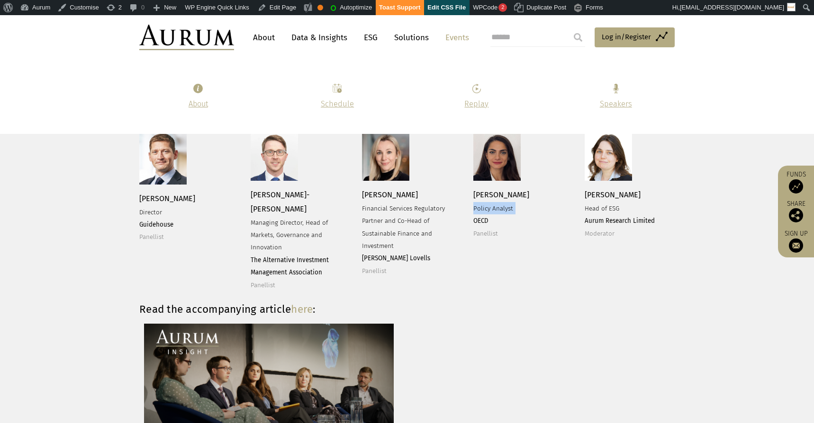
click at [501, 207] on span "Policy Analyst" at bounding box center [493, 209] width 40 height 8
click at [485, 221] on strong "OECD" at bounding box center [480, 221] width 15 height 8
click at [623, 199] on span "[PERSON_NAME]" at bounding box center [612, 194] width 56 height 9
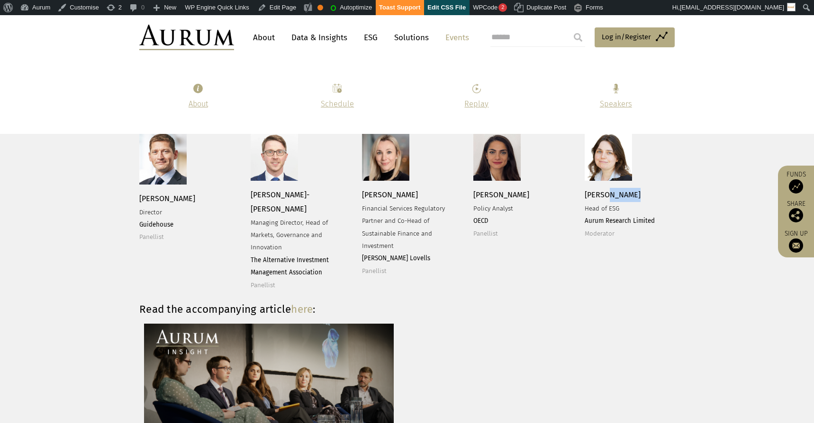
click at [623, 199] on span "[PERSON_NAME]" at bounding box center [612, 194] width 56 height 9
click at [592, 207] on span "Head of ESG" at bounding box center [601, 209] width 35 height 8
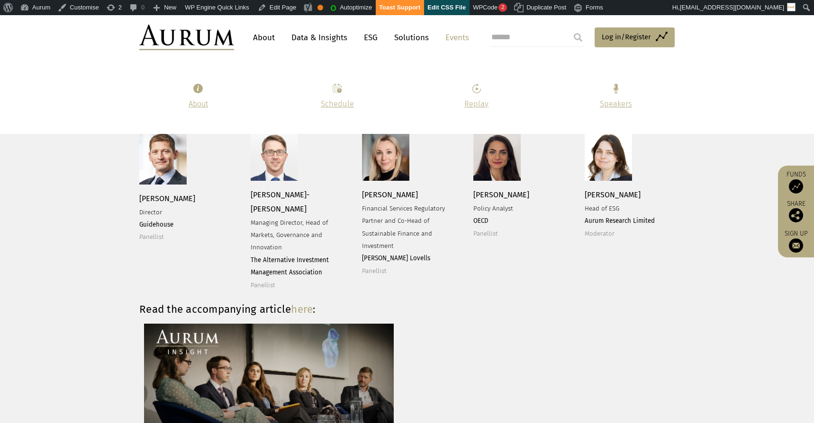
click at [602, 221] on strong "Aurum Research Limited" at bounding box center [619, 221] width 70 height 8
click at [599, 234] on span "Moderator" at bounding box center [599, 234] width 30 height 8
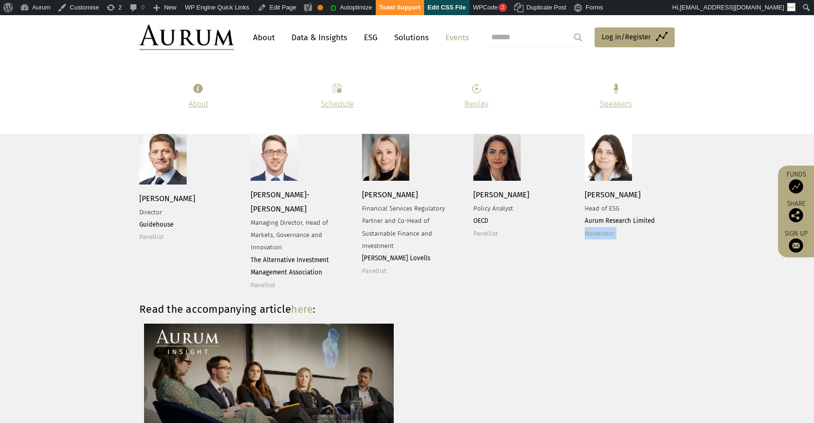
click at [599, 234] on span "Moderator" at bounding box center [599, 234] width 30 height 8
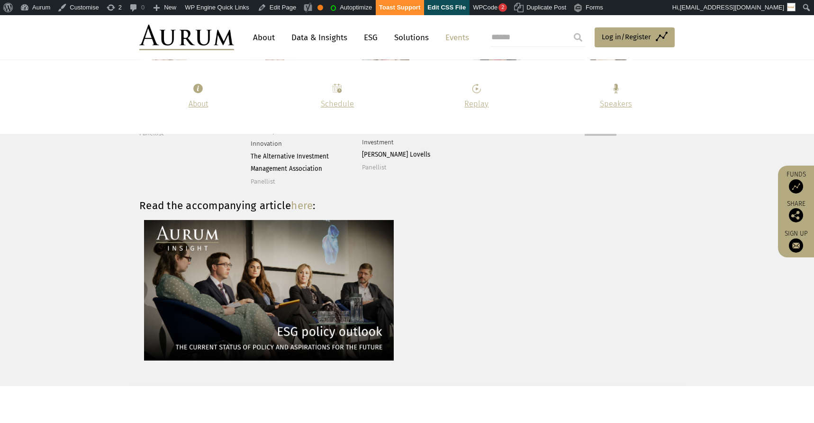
scroll to position [2769, 0]
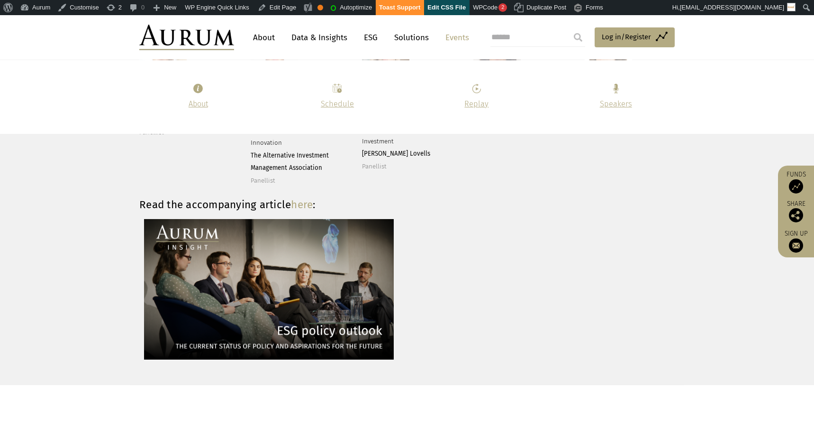
click at [240, 198] on strong "Read the accompanying article here :" at bounding box center [227, 204] width 176 height 13
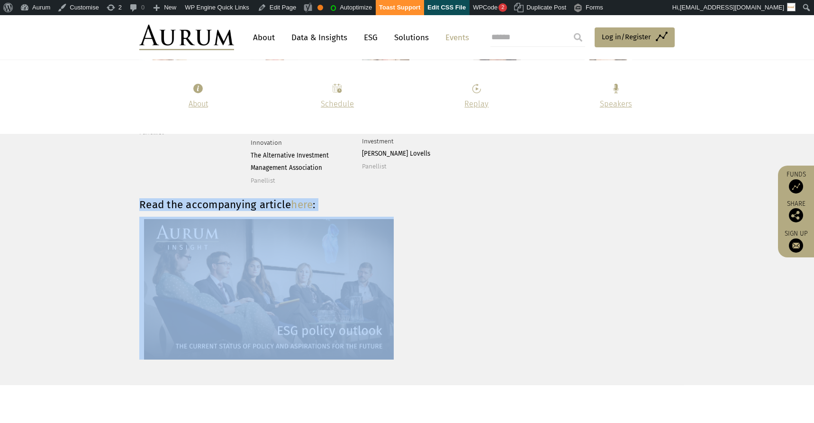
click at [240, 198] on strong "Read the accompanying article here :" at bounding box center [227, 204] width 176 height 13
click at [311, 198] on link "here" at bounding box center [302, 204] width 22 height 13
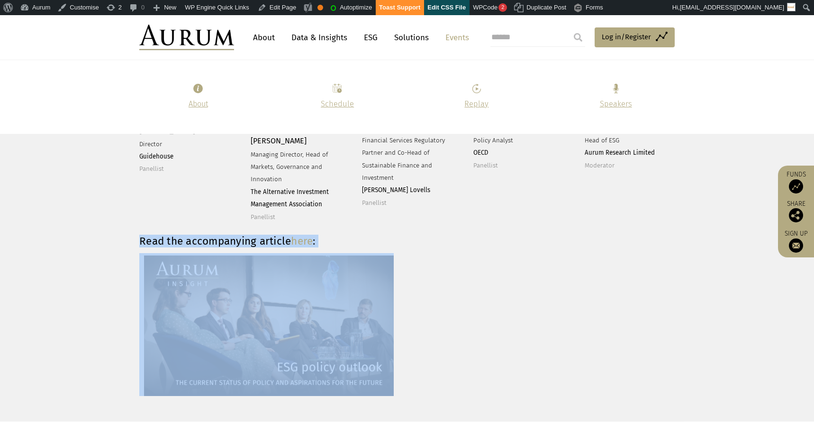
scroll to position [2575, 0]
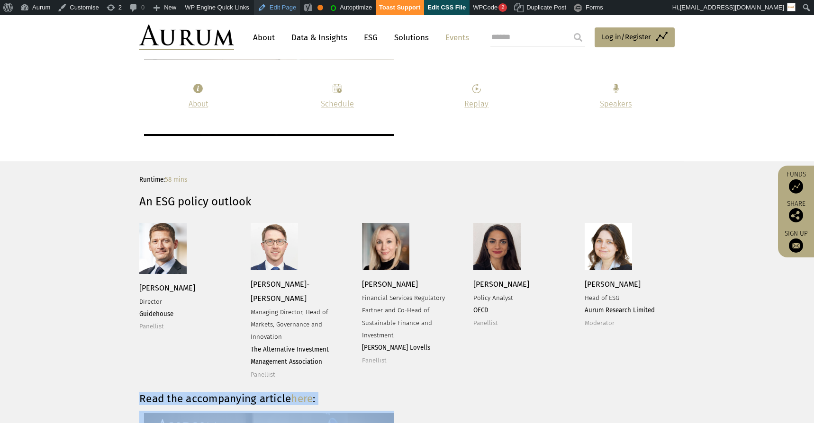
click at [279, 9] on link "Edit Page" at bounding box center [277, 7] width 46 height 15
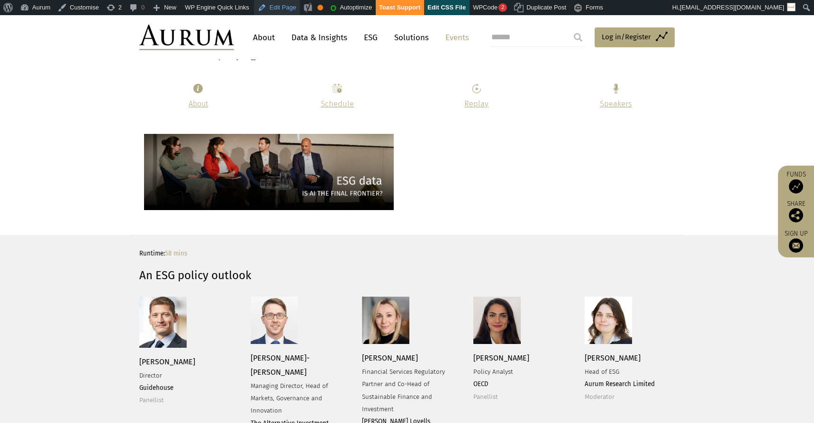
scroll to position [2677, 0]
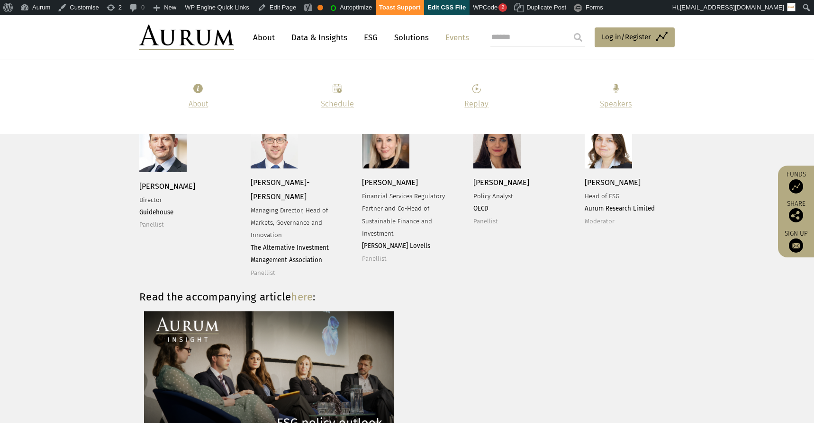
click at [351, 257] on div "Ian Trim Director Guidehouse Panellist Adam Jacobs-Dean Managing Director, Head…" at bounding box center [407, 200] width 554 height 158
click at [301, 291] on link "here" at bounding box center [302, 297] width 22 height 13
click at [313, 291] on link "here" at bounding box center [302, 297] width 22 height 13
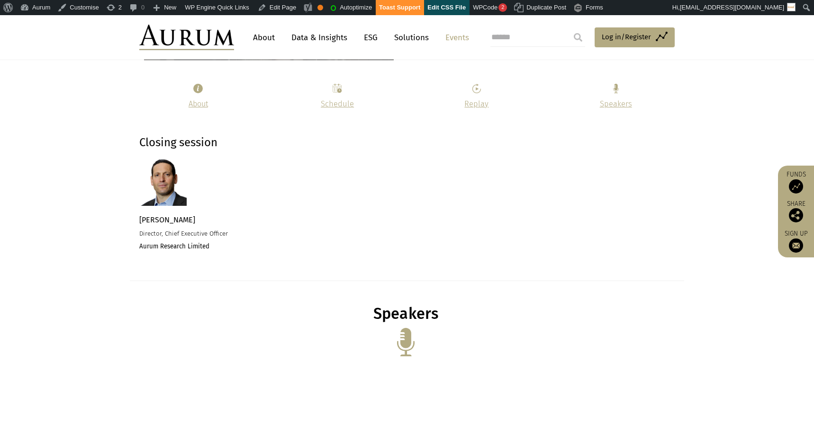
scroll to position [2968, 0]
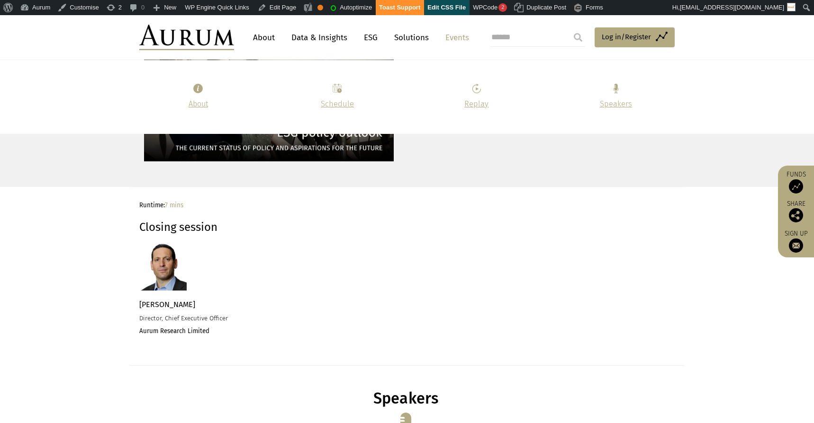
click at [187, 221] on strong "Closing session" at bounding box center [178, 227] width 78 height 13
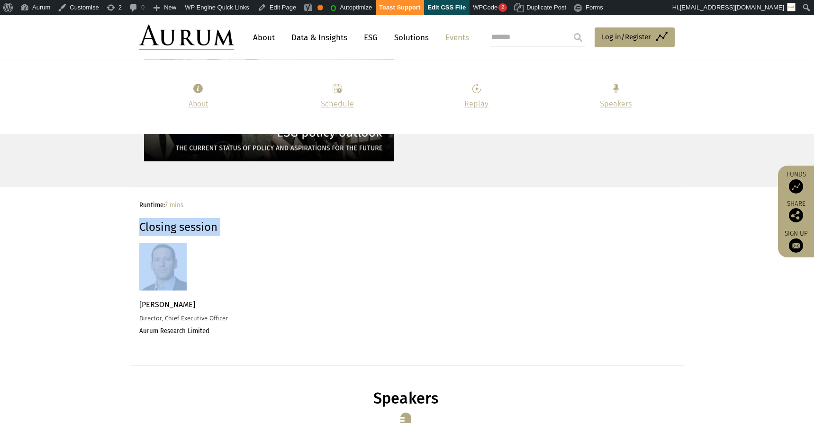
click at [187, 221] on strong "Closing session" at bounding box center [178, 227] width 78 height 13
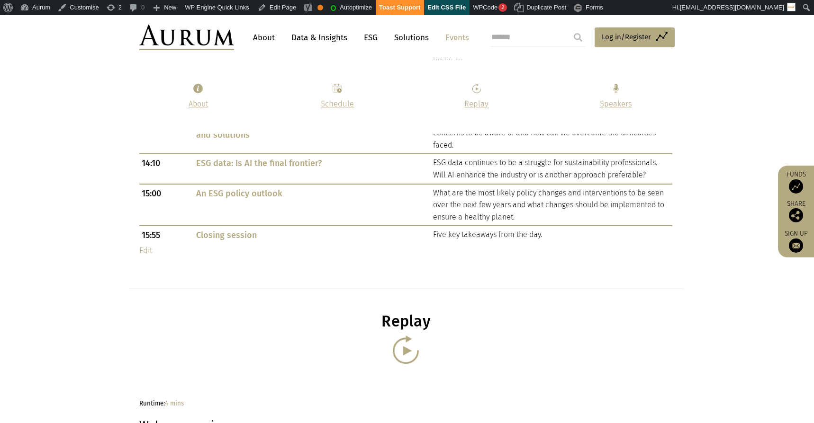
scroll to position [667, 0]
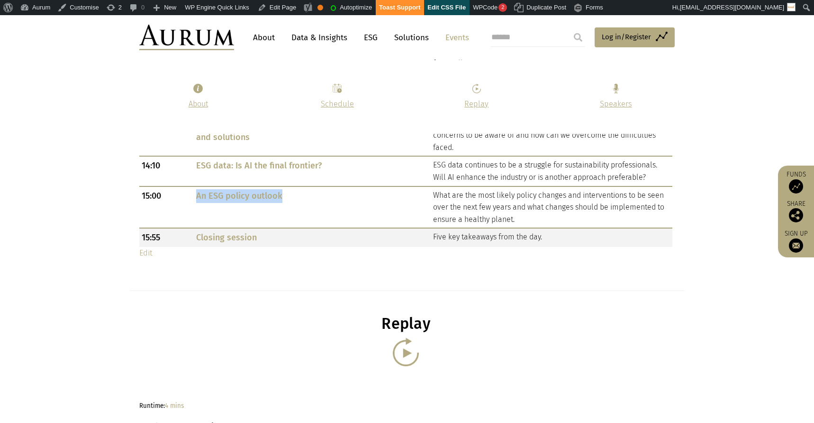
click at [215, 235] on link "Closing session" at bounding box center [226, 238] width 61 height 10
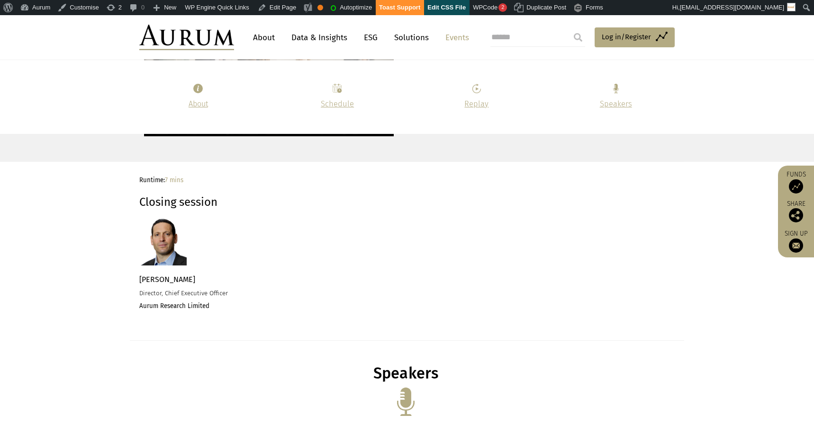
scroll to position [3003, 0]
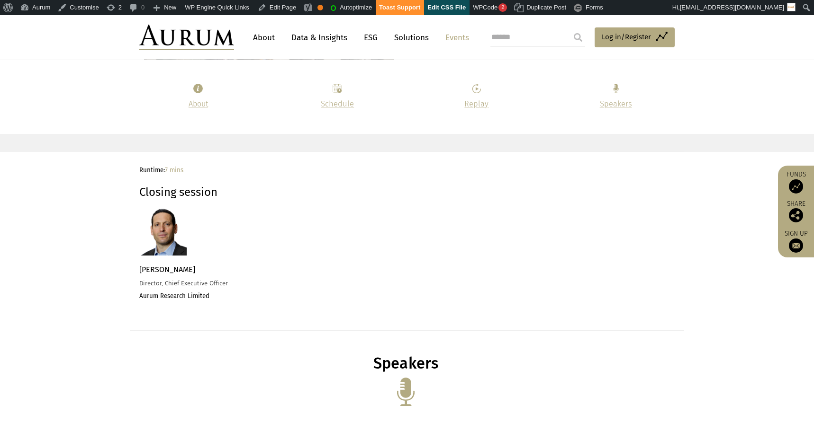
click at [186, 186] on strong "Closing session" at bounding box center [178, 192] width 78 height 13
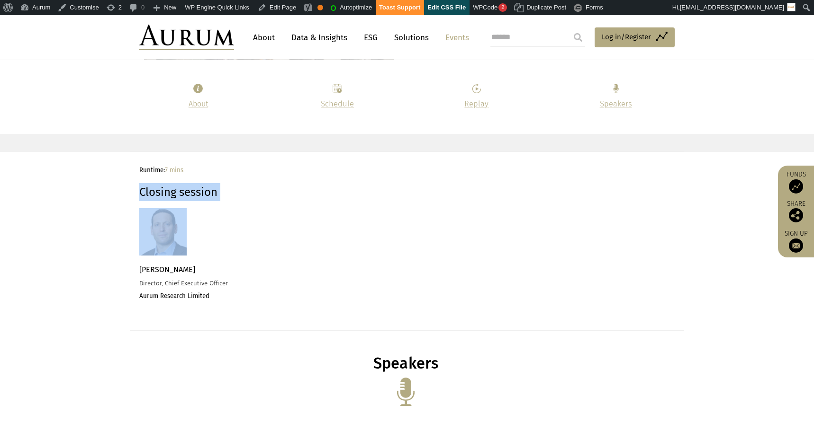
click at [186, 186] on strong "Closing session" at bounding box center [178, 192] width 78 height 13
click at [163, 265] on span "Kevin Gundle" at bounding box center [167, 269] width 56 height 9
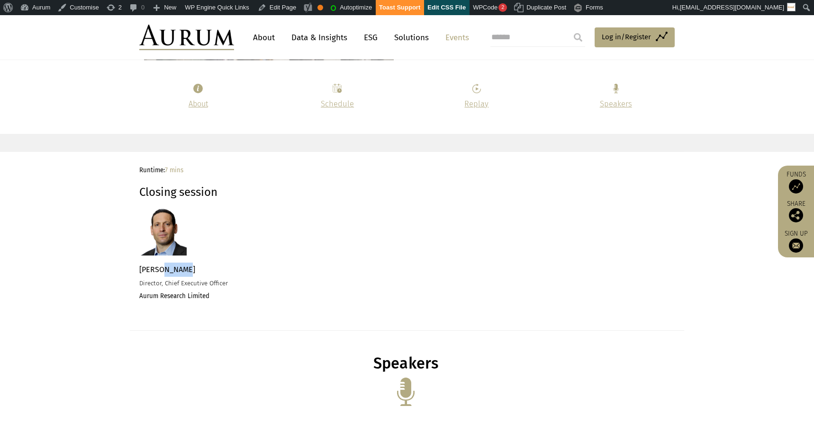
click at [163, 265] on span "Kevin Gundle" at bounding box center [167, 269] width 56 height 9
click at [173, 280] on span "Director, Chief Executive Officer" at bounding box center [183, 284] width 89 height 8
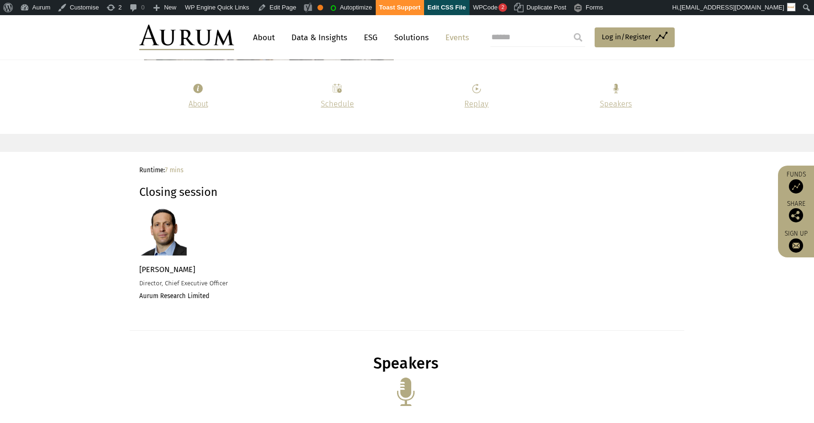
click at [165, 293] on strong "Aurum Research Limited" at bounding box center [174, 297] width 70 height 8
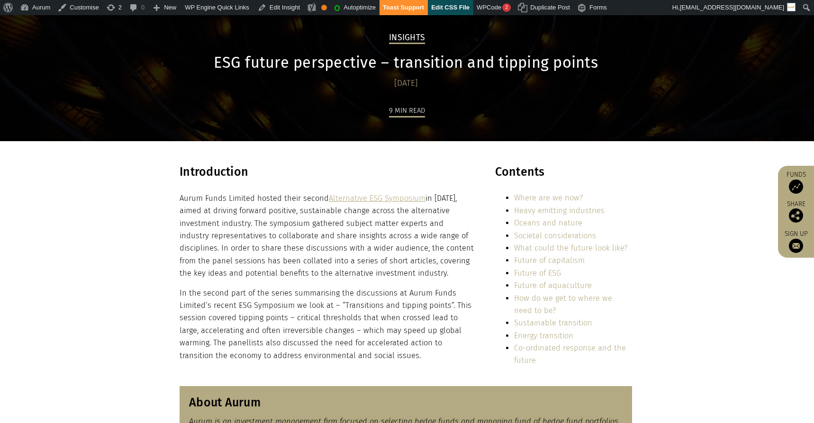
scroll to position [71, 0]
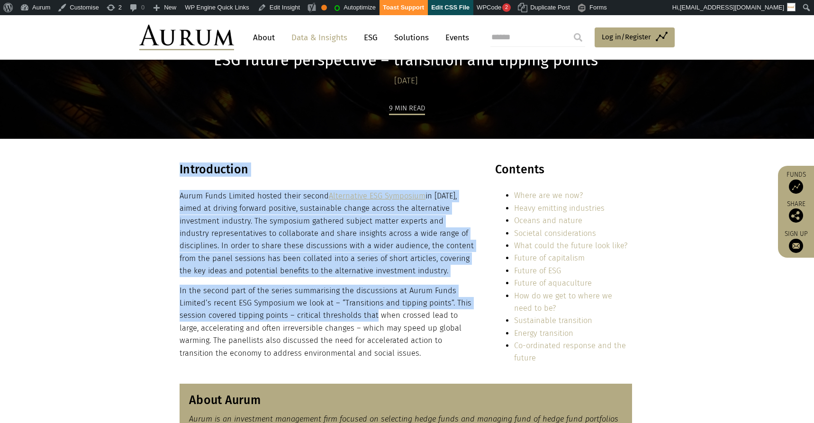
drag, startPoint x: 178, startPoint y: 195, endPoint x: 373, endPoint y: 322, distance: 232.8
click at [373, 322] on div "Introduction Aurum Funds Limited hosted their second Alternative ESG Symposium …" at bounding box center [407, 266] width 474 height 209
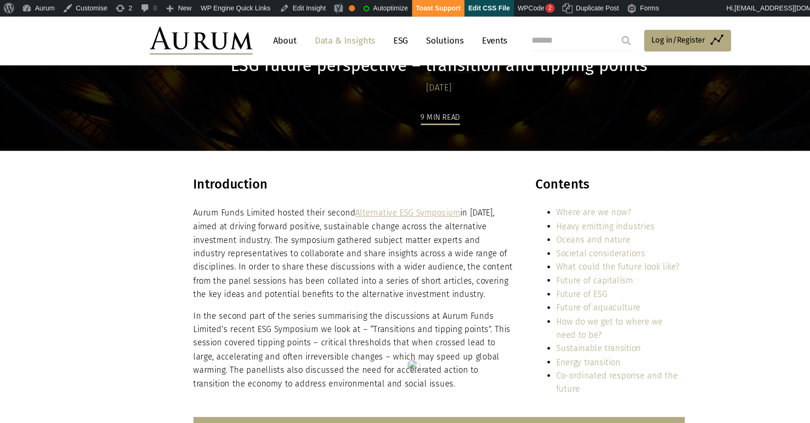
drag, startPoint x: 391, startPoint y: 334, endPoint x: 390, endPoint y: 339, distance: 4.8
click at [391, 334] on p "In the second part of the series summarising the discussions at Aurum Funds Lim…" at bounding box center [325, 322] width 295 height 75
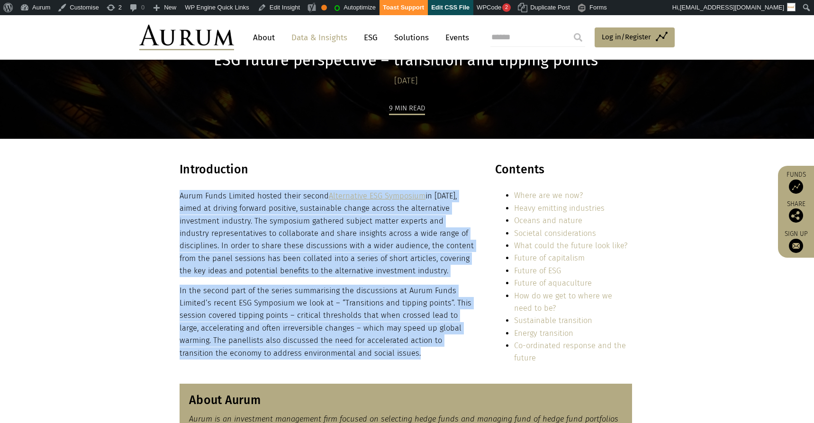
drag, startPoint x: 368, startPoint y: 347, endPoint x: 180, endPoint y: 200, distance: 238.6
click at [180, 200] on div "Introduction Aurum Funds Limited hosted their second Alternative ESG Symposium …" at bounding box center [327, 260] width 295 height 197
copy div "Aurum Funds Limited hosted their second Alternative ESG Symposium in May 2024, …"
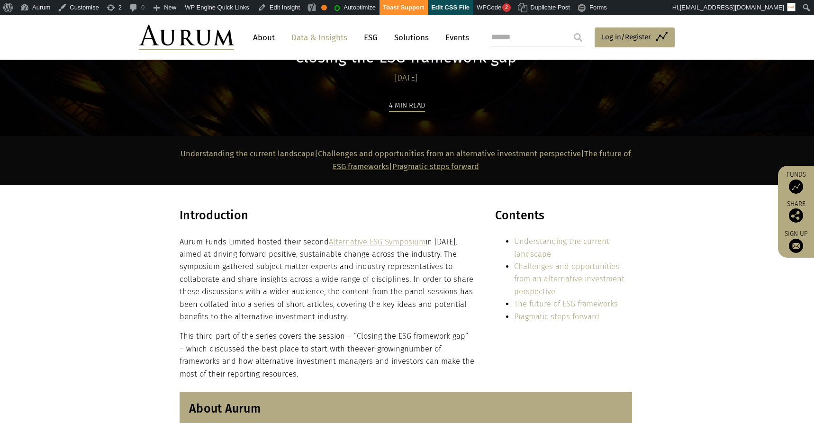
scroll to position [75, 0]
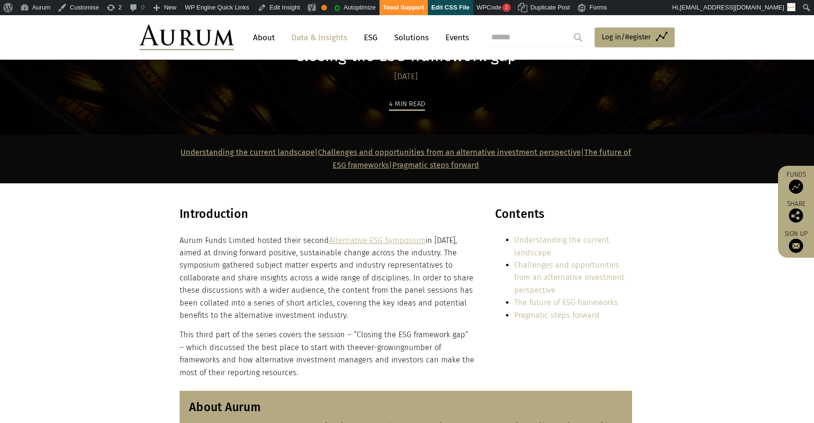
click at [184, 243] on p "Aurum Funds Limited hosted their second Alternative ESG Symposium in May 2024, …" at bounding box center [327, 278] width 295 height 88
drag, startPoint x: 180, startPoint y: 239, endPoint x: 304, endPoint y: 375, distance: 183.1
click at [304, 375] on div "Introduction Aurum Funds Limited hosted their second Alternative ESG Symposium …" at bounding box center [327, 293] width 295 height 172
copy div "Aurum Funds Limited hosted their second Alternative ESG Symposium in May 2024, …"
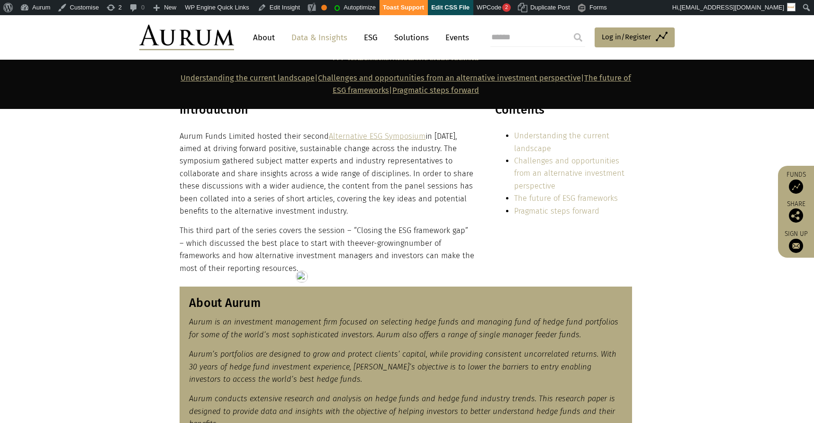
scroll to position [174, 0]
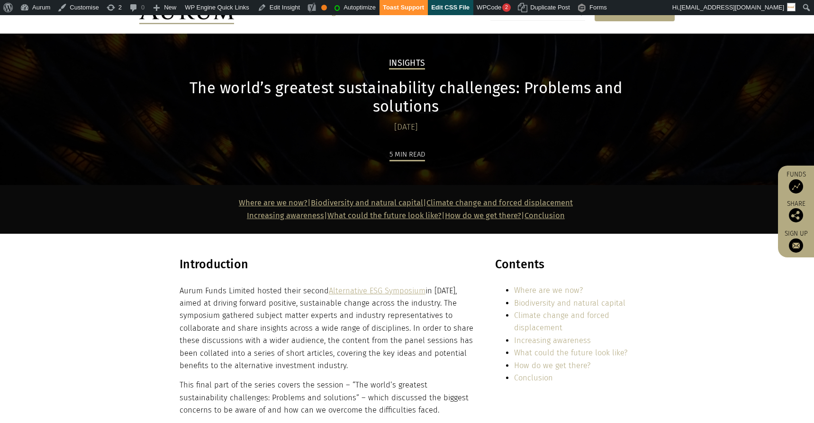
scroll to position [92, 0]
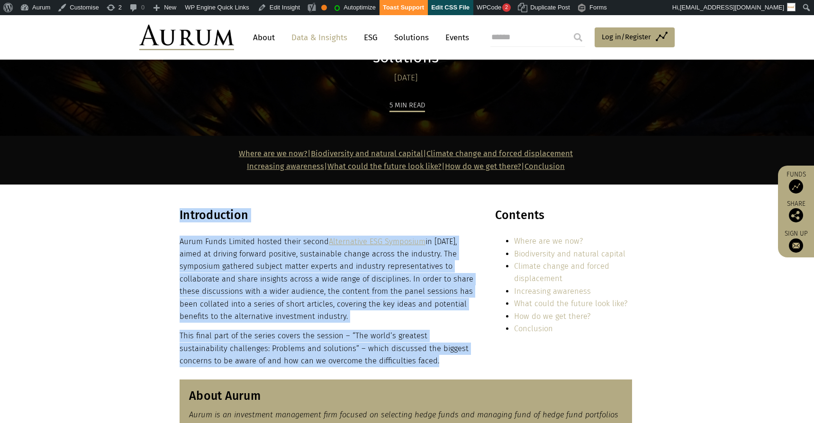
drag, startPoint x: 176, startPoint y: 239, endPoint x: 380, endPoint y: 364, distance: 239.6
click at [380, 364] on div "Introduction Aurum Funds Limited hosted their second Alternative ESG Symposium …" at bounding box center [407, 287] width 474 height 159
copy div "Introduction Aurum Funds Limited hosted their second Alternative ESG Symposium …"
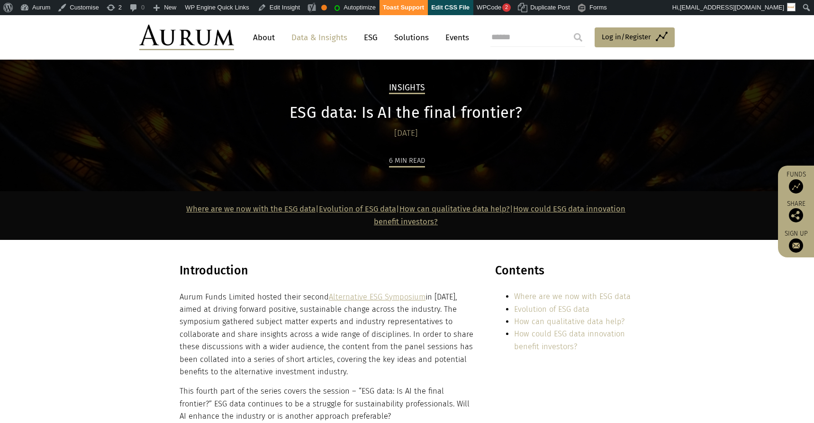
scroll to position [82, 0]
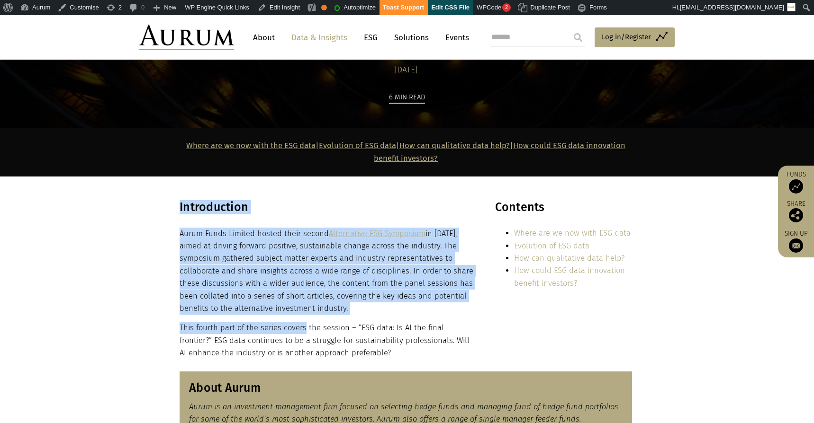
drag, startPoint x: 175, startPoint y: 231, endPoint x: 376, endPoint y: 340, distance: 228.5
click at [307, 330] on div "Introduction Aurum Funds Limited hosted their second Alternative ESG Symposium …" at bounding box center [407, 279] width 474 height 159
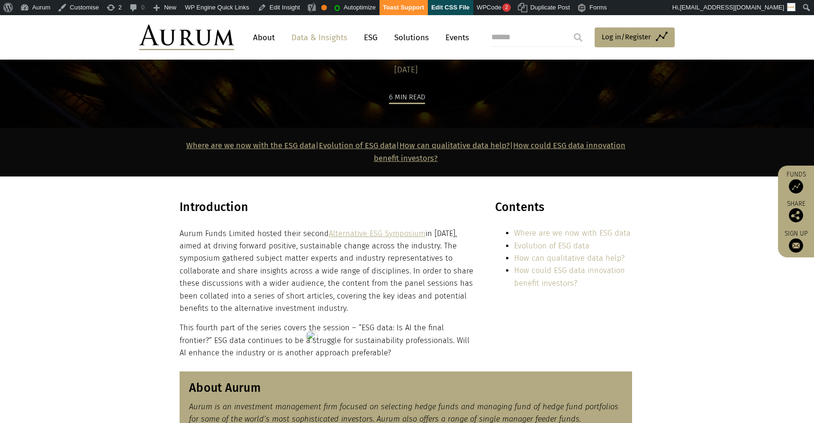
drag, startPoint x: 375, startPoint y: 340, endPoint x: 368, endPoint y: 342, distance: 7.8
click at [373, 340] on p "This fourth part of the series covers the session – “ESG data: Is AI the final …" at bounding box center [327, 340] width 295 height 37
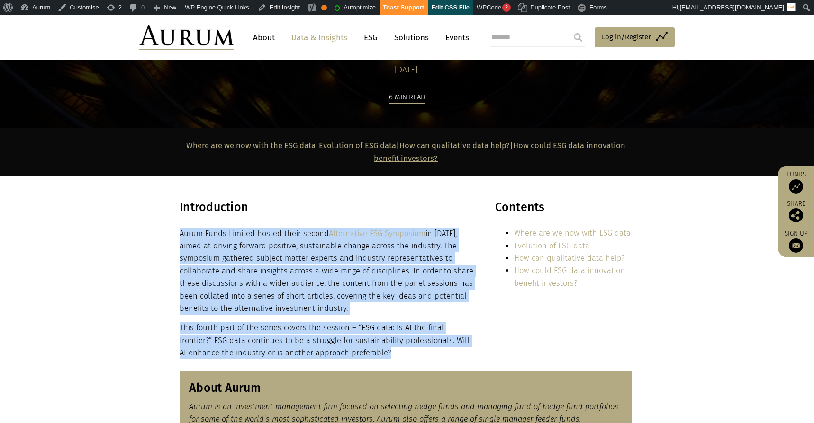
drag, startPoint x: 358, startPoint y: 351, endPoint x: 180, endPoint y: 235, distance: 213.2
click at [180, 235] on div "Introduction Aurum Funds Limited hosted their second Alternative ESG Symposium …" at bounding box center [327, 279] width 295 height 159
copy div "Aurum Funds Limited hosted their second Alternative ESG Symposium in May 2024, …"
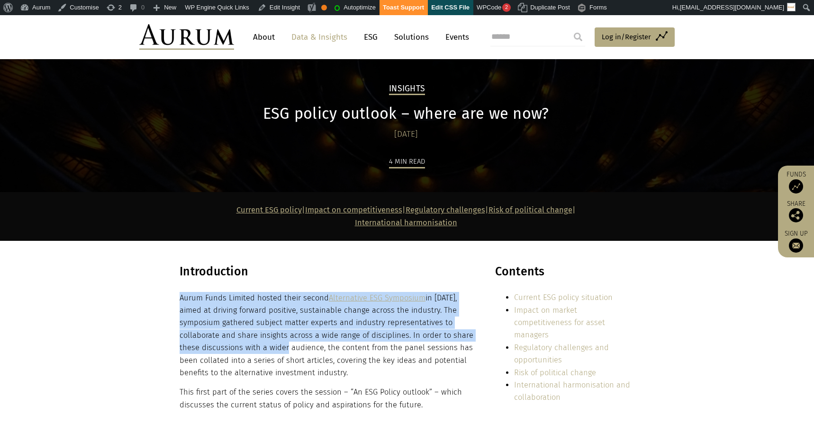
scroll to position [208, 0]
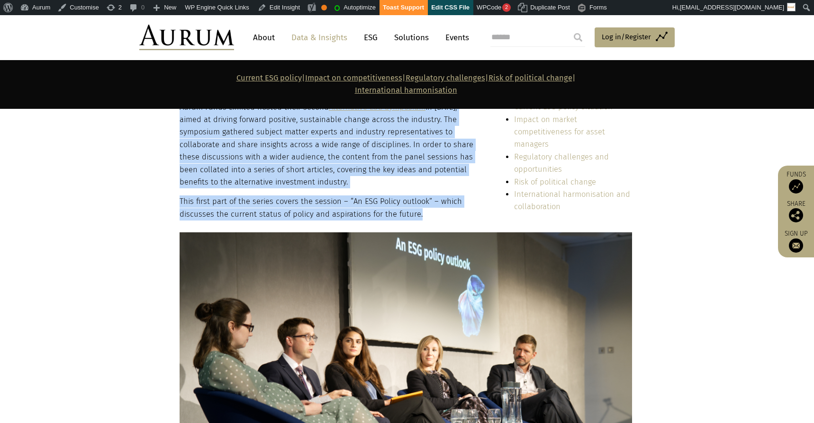
drag, startPoint x: 180, startPoint y: 317, endPoint x: 416, endPoint y: 217, distance: 256.2
click at [416, 217] on div "Introduction Aurum Funds Limited hosted their second Alternative ESG Symposium …" at bounding box center [327, 147] width 295 height 147
copy div "Aurum Funds Limited hosted their second Alternative ESG Symposium in May 2024, …"
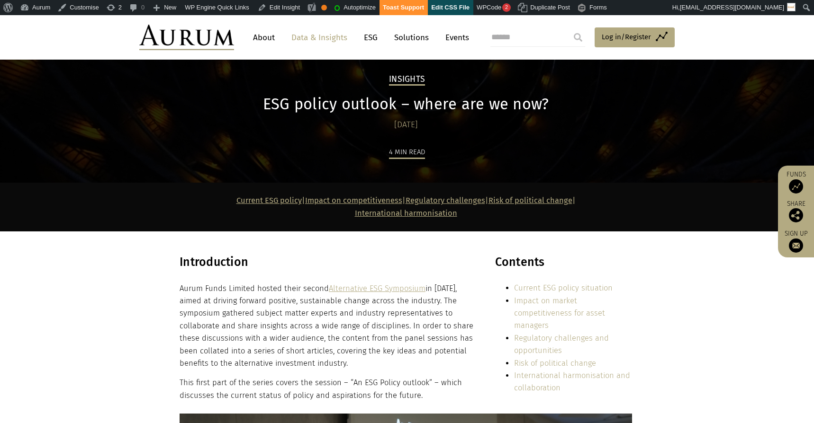
scroll to position [88, 0]
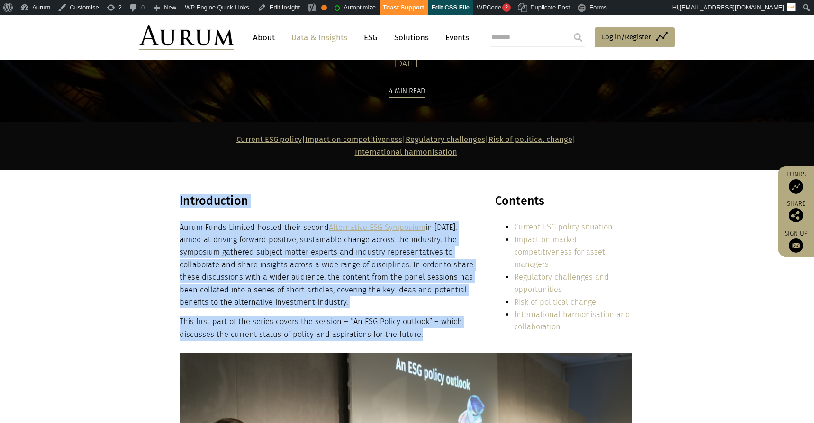
drag, startPoint x: 178, startPoint y: 227, endPoint x: 415, endPoint y: 332, distance: 260.0
click at [415, 332] on div "Introduction Aurum Funds Limited hosted their second Alternative ESG Symposium …" at bounding box center [407, 431] width 474 height 474
copy div "Introduction Aurum Funds Limited hosted their second Alternative ESG Symposium …"
